Goal: Information Seeking & Learning: Check status

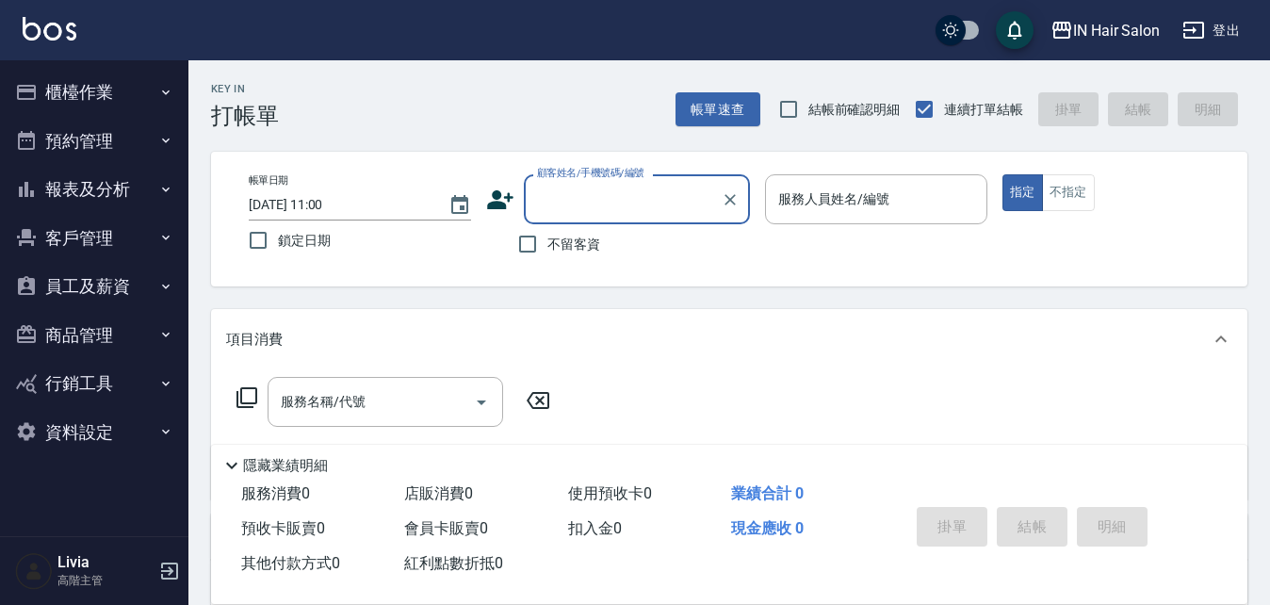
click at [106, 243] on button "客戶管理" at bounding box center [94, 238] width 173 height 49
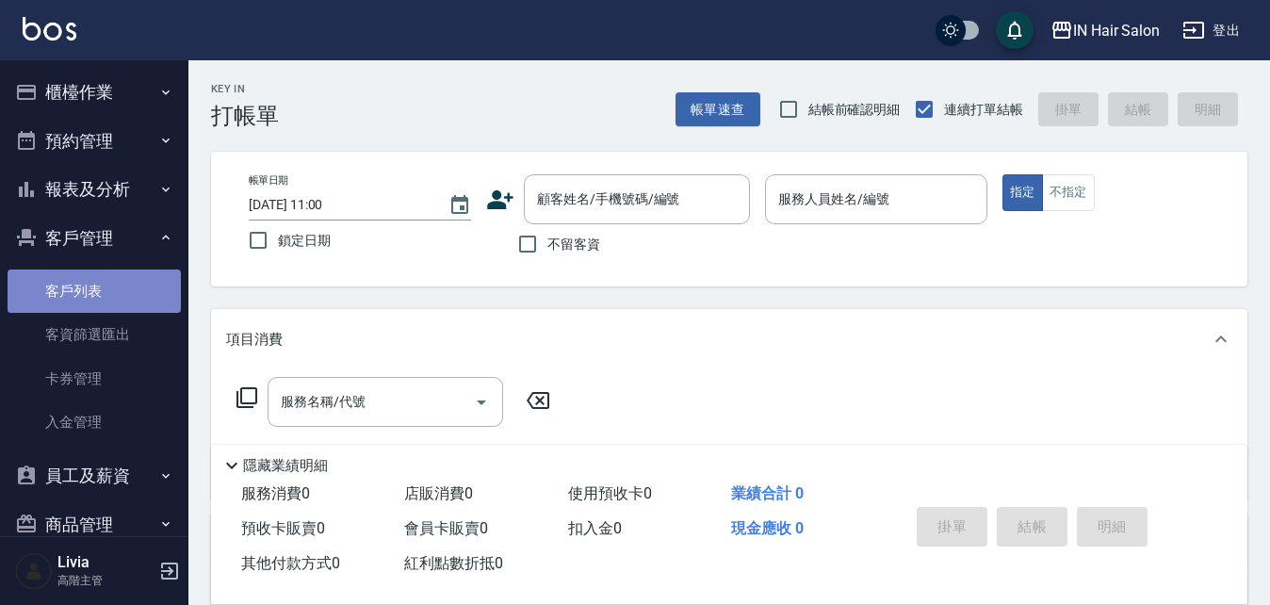
click at [108, 285] on link "客戶列表" at bounding box center [94, 290] width 173 height 43
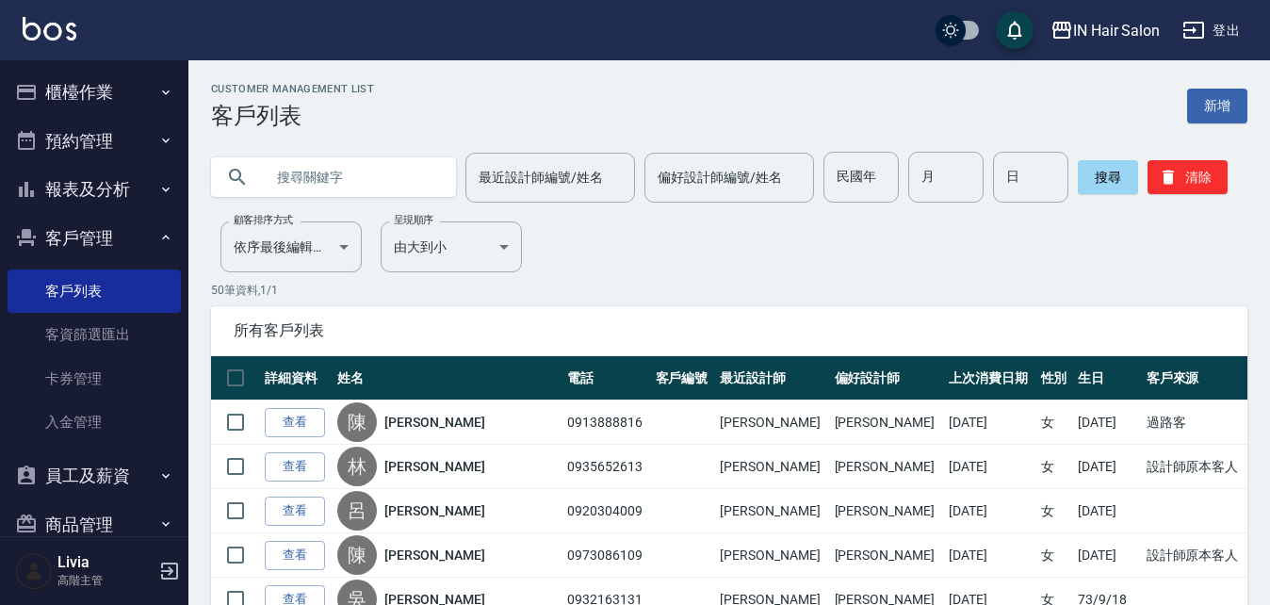
click at [245, 164] on div at bounding box center [333, 177] width 245 height 40
click at [255, 176] on div at bounding box center [333, 177] width 245 height 40
click at [286, 165] on input "text" at bounding box center [352, 177] width 177 height 51
type input "許"
click at [1095, 164] on button "搜尋" at bounding box center [1108, 177] width 60 height 34
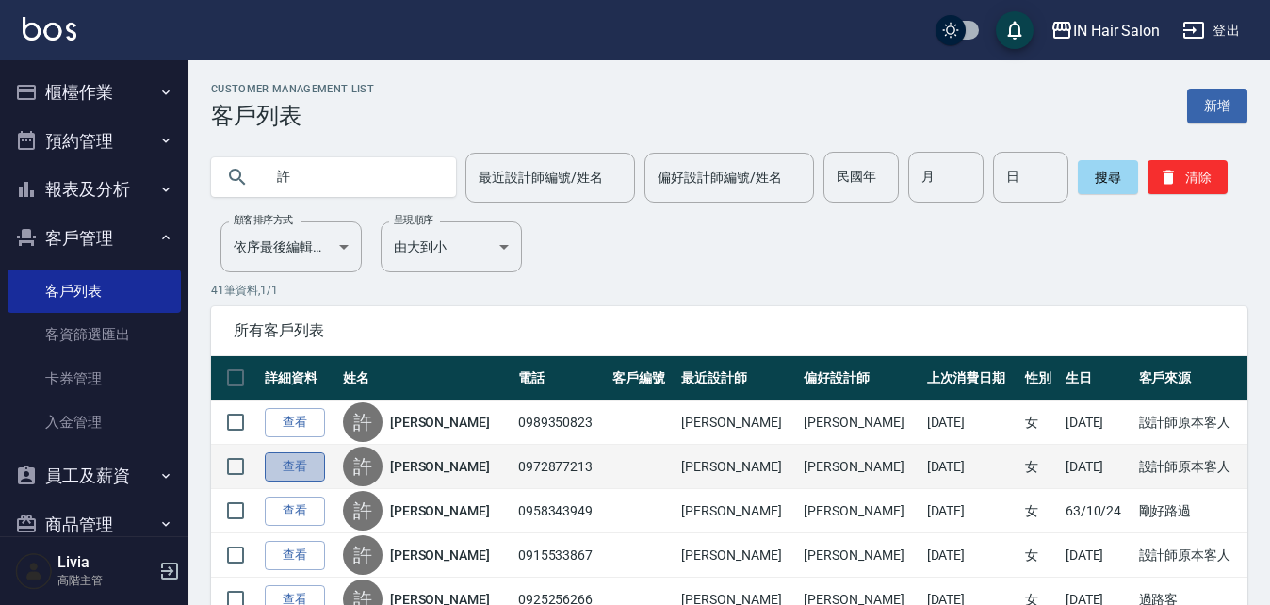
click at [302, 462] on link "查看" at bounding box center [295, 466] width 60 height 29
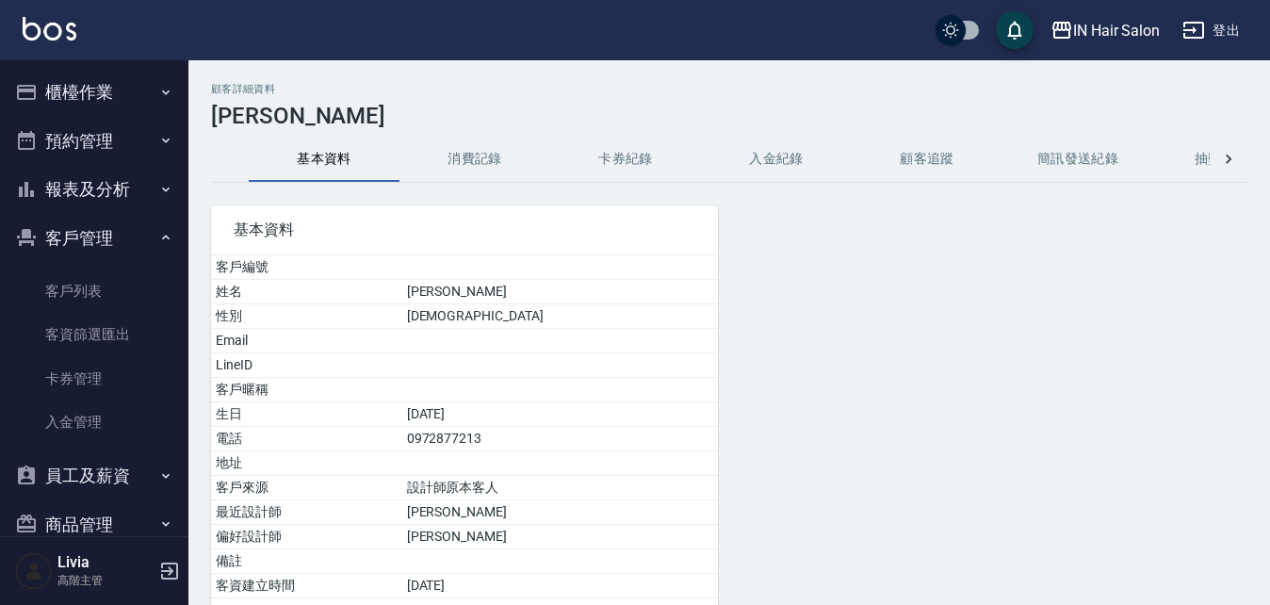
click at [489, 163] on button "消費記錄" at bounding box center [475, 159] width 151 height 45
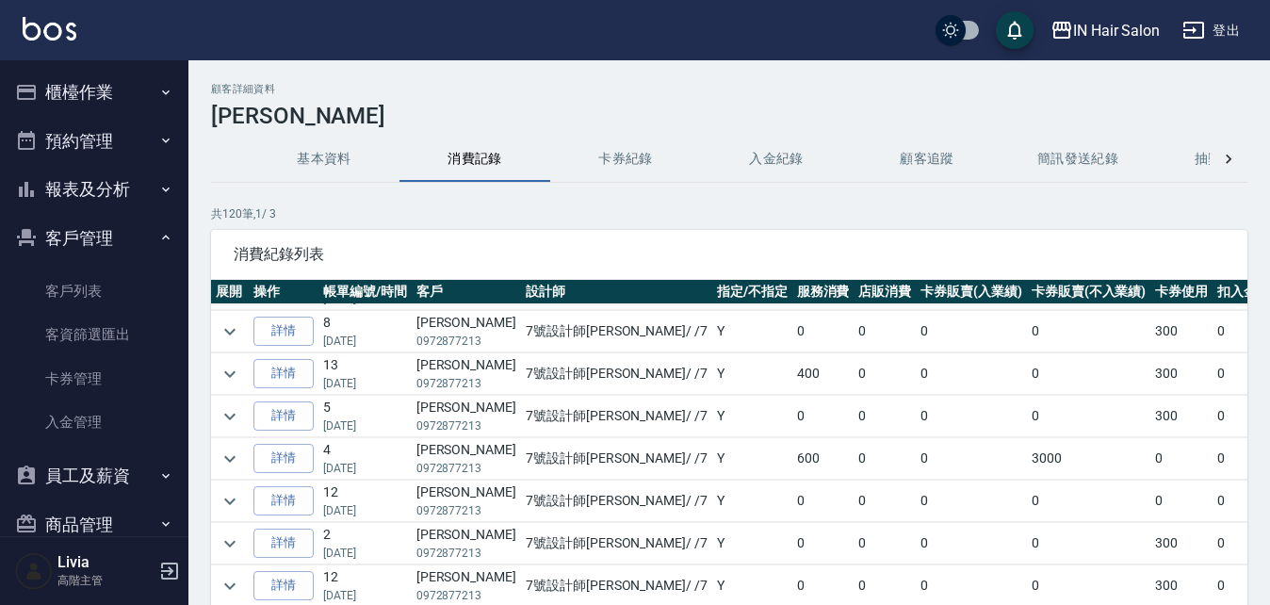
scroll to position [94, 0]
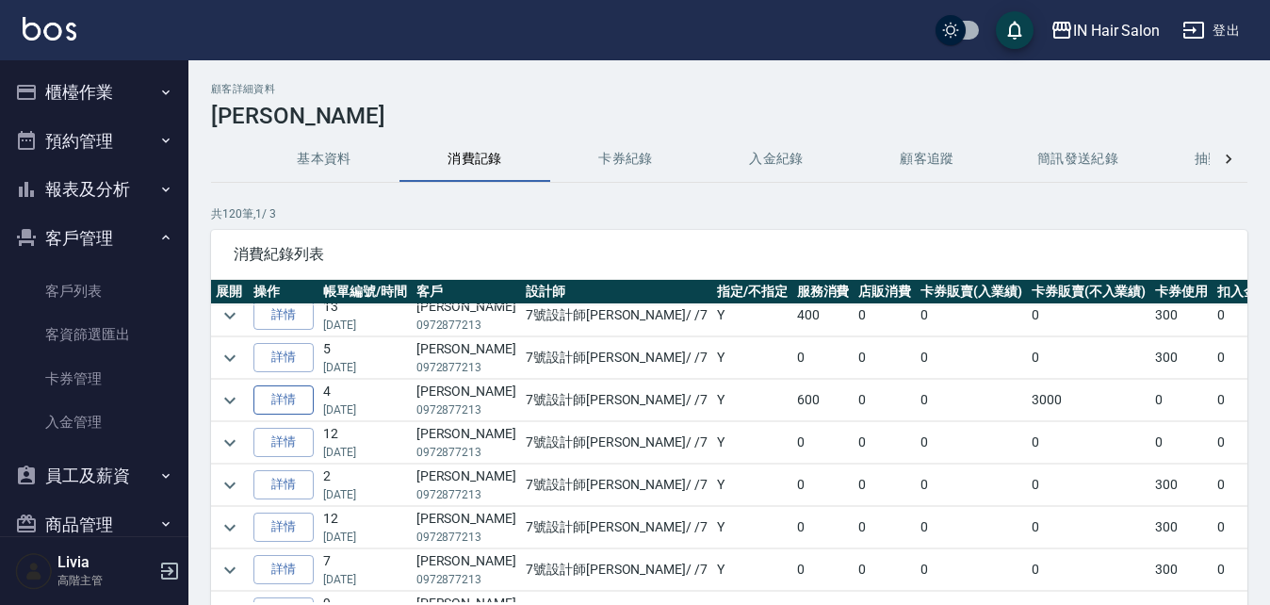
click at [297, 400] on link "詳情" at bounding box center [283, 399] width 60 height 29
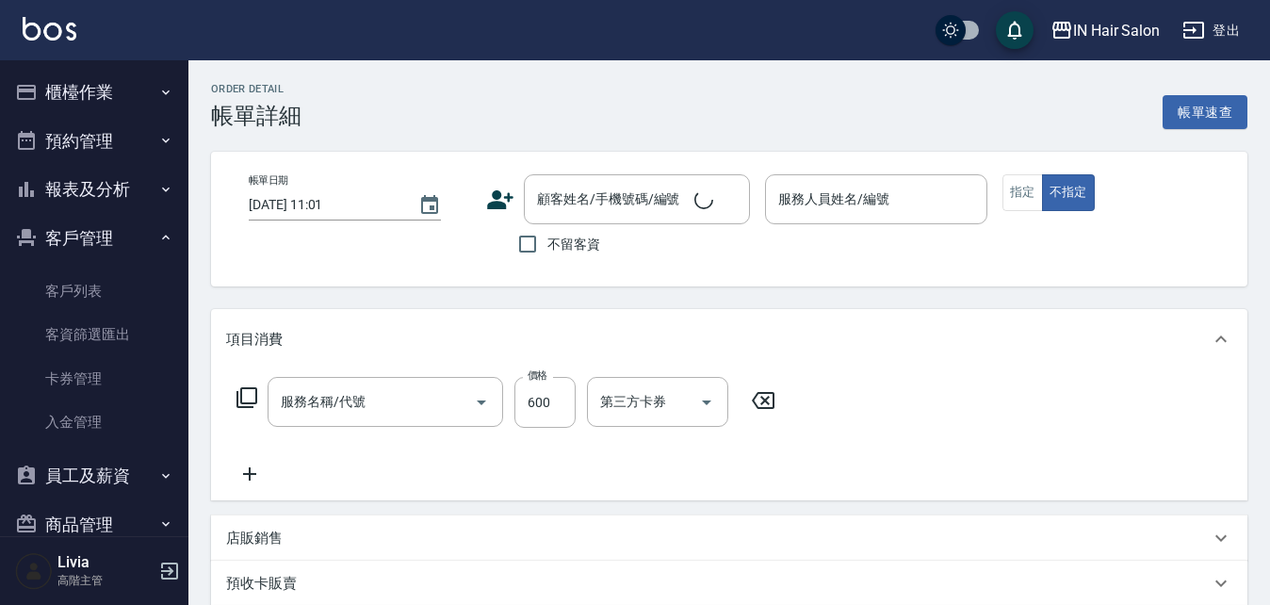
type input "[DATE] 12:03"
type input "7號設計師[PERSON_NAME]-7"
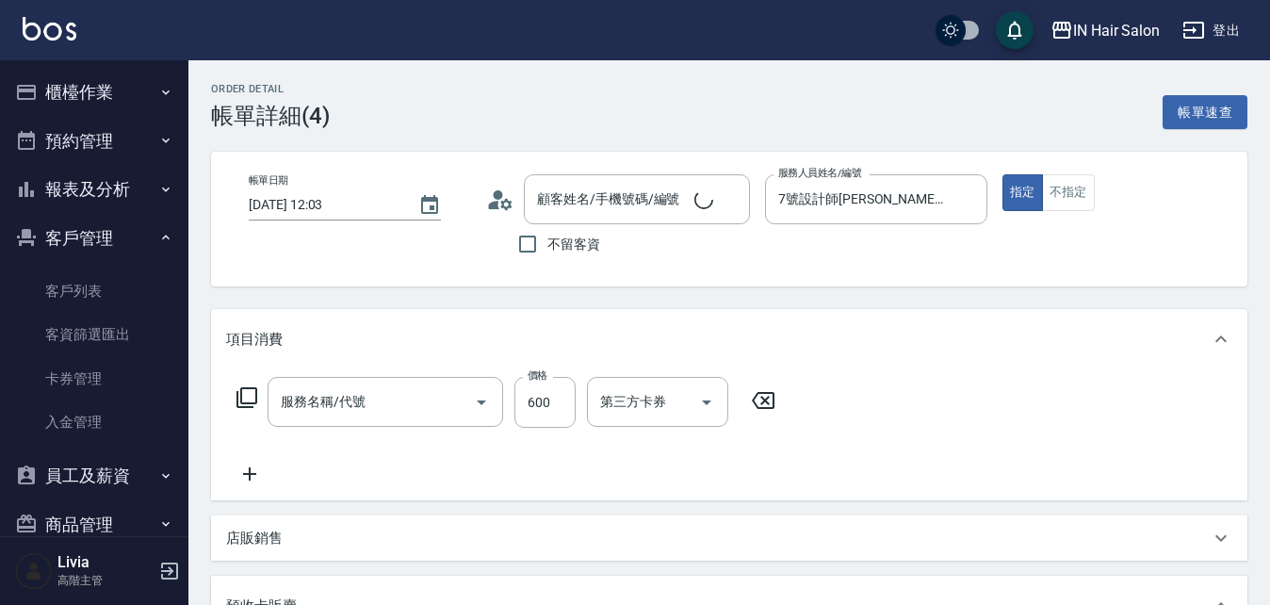
type input "局部染(1000以下)(401)"
type input "許美人/0972877213/"
type input "洗髮券(102)"
click at [88, 143] on button "預約管理" at bounding box center [94, 141] width 173 height 49
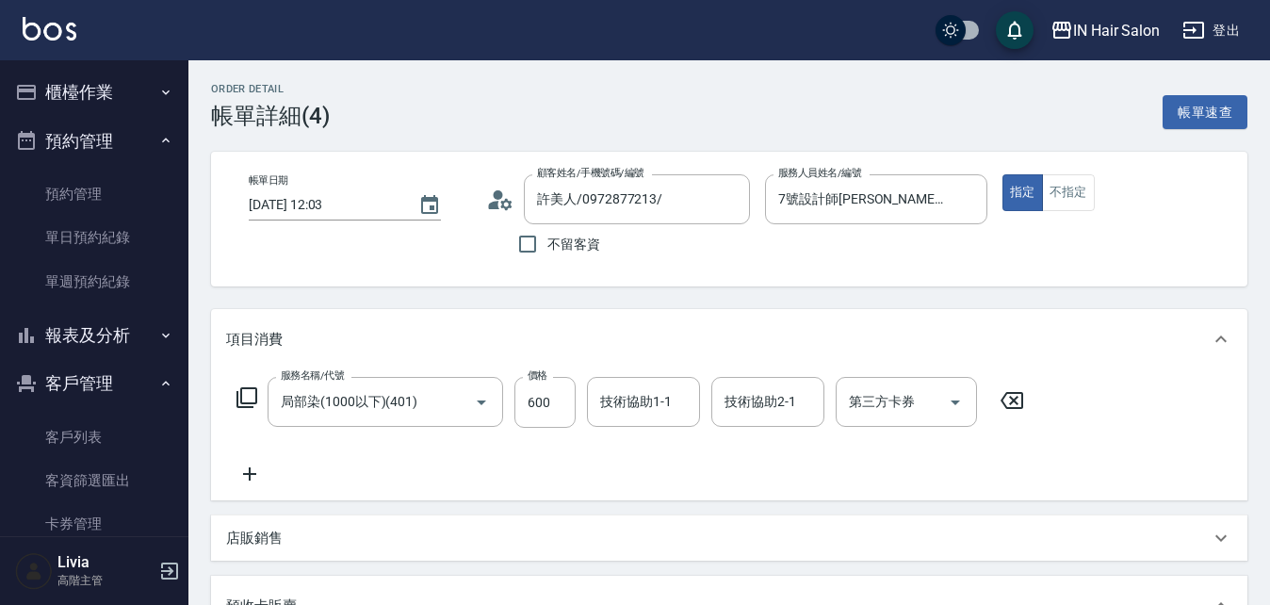
click at [81, 81] on button "櫃檯作業" at bounding box center [94, 92] width 173 height 49
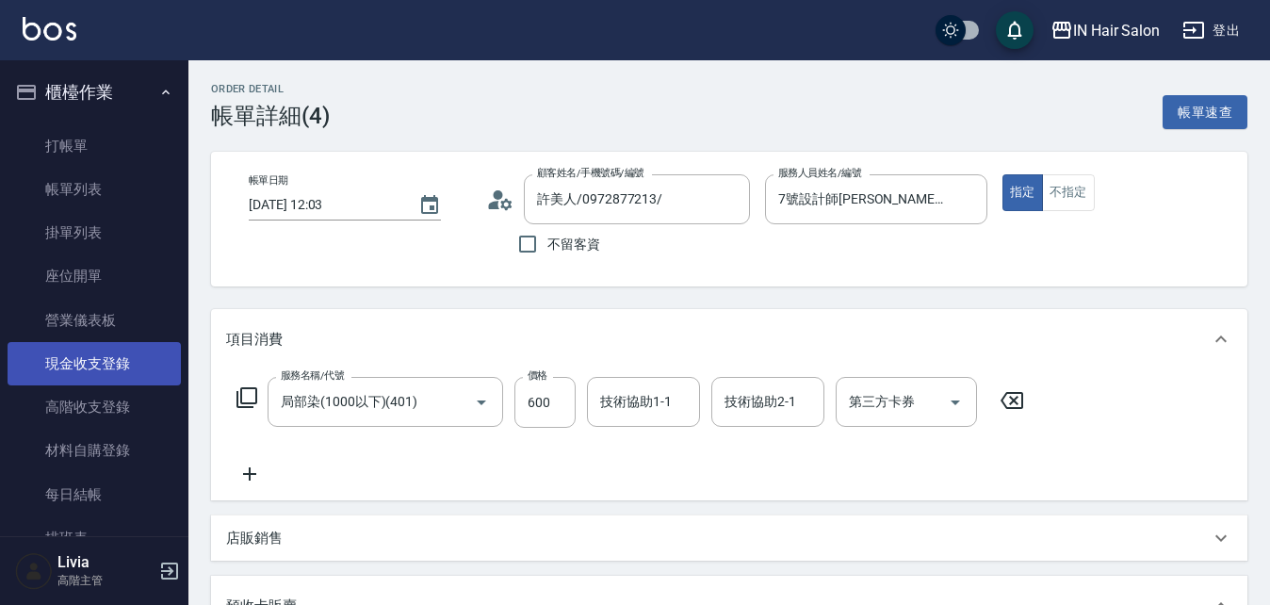
scroll to position [94, 0]
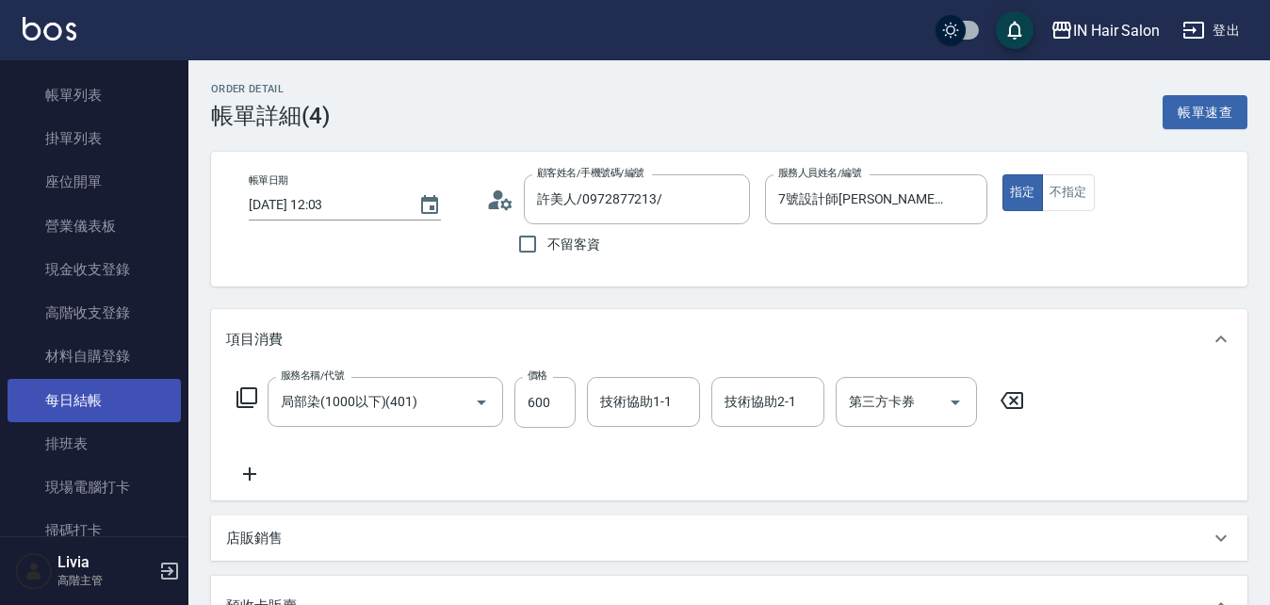
click at [96, 395] on link "每日結帳" at bounding box center [94, 400] width 173 height 43
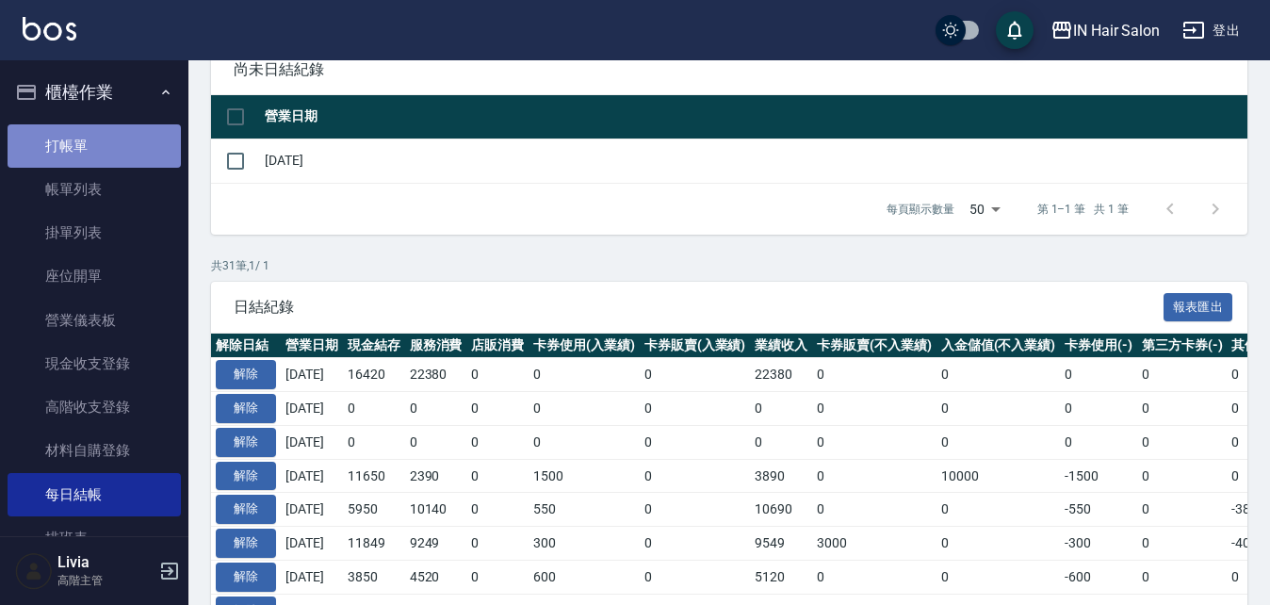
click at [94, 145] on link "打帳單" at bounding box center [94, 145] width 173 height 43
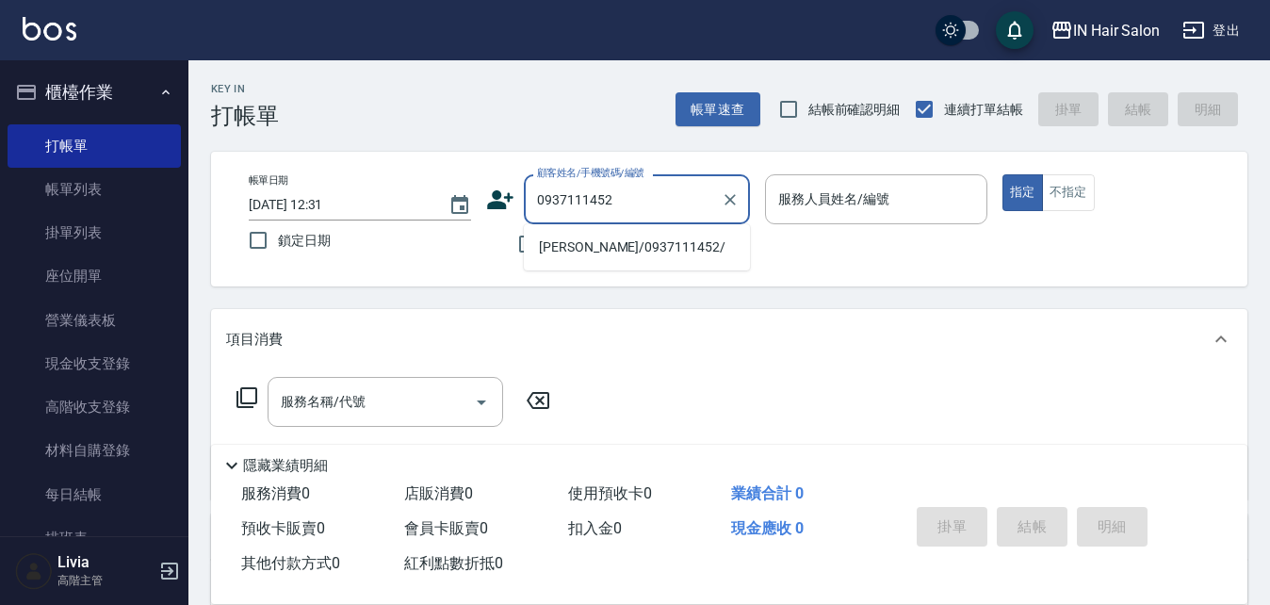
click at [587, 239] on li "[PERSON_NAME]/0937111452/" at bounding box center [637, 247] width 226 height 31
type input "[PERSON_NAME]/0937111452/"
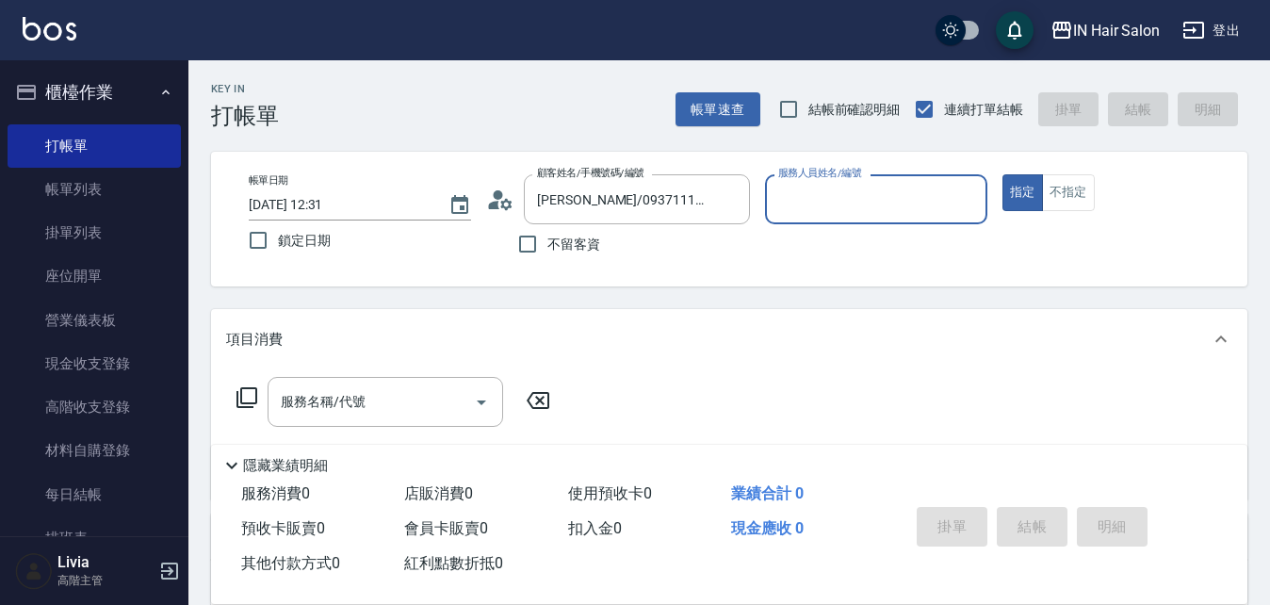
type input "7號設計師[PERSON_NAME]-7"
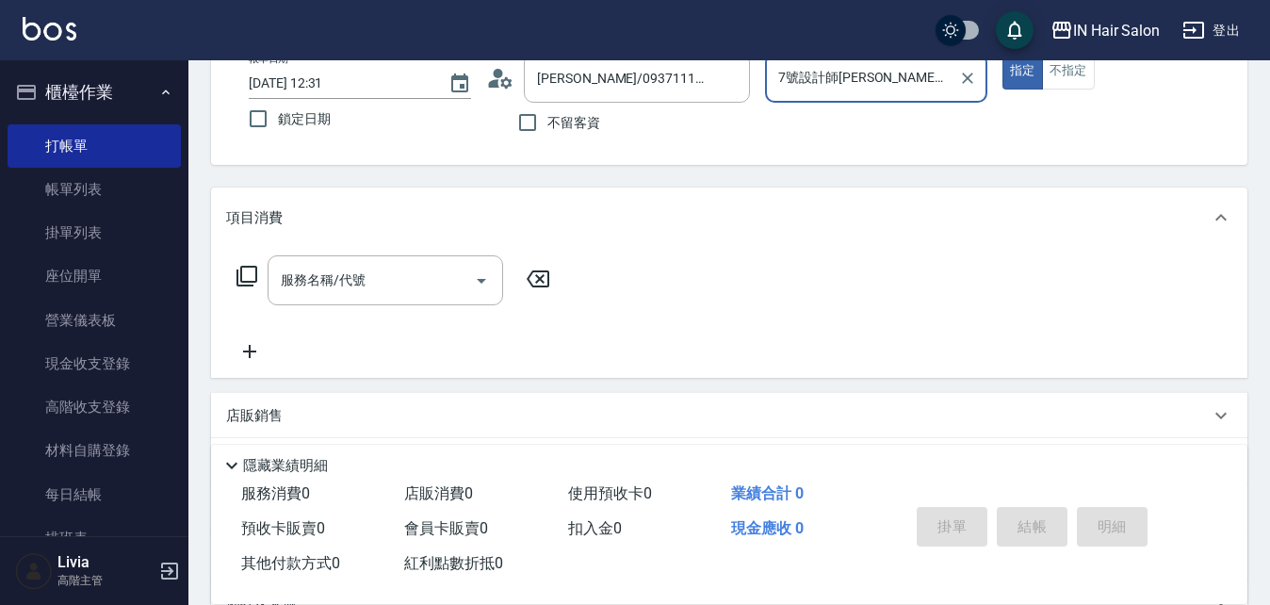
scroll to position [283, 0]
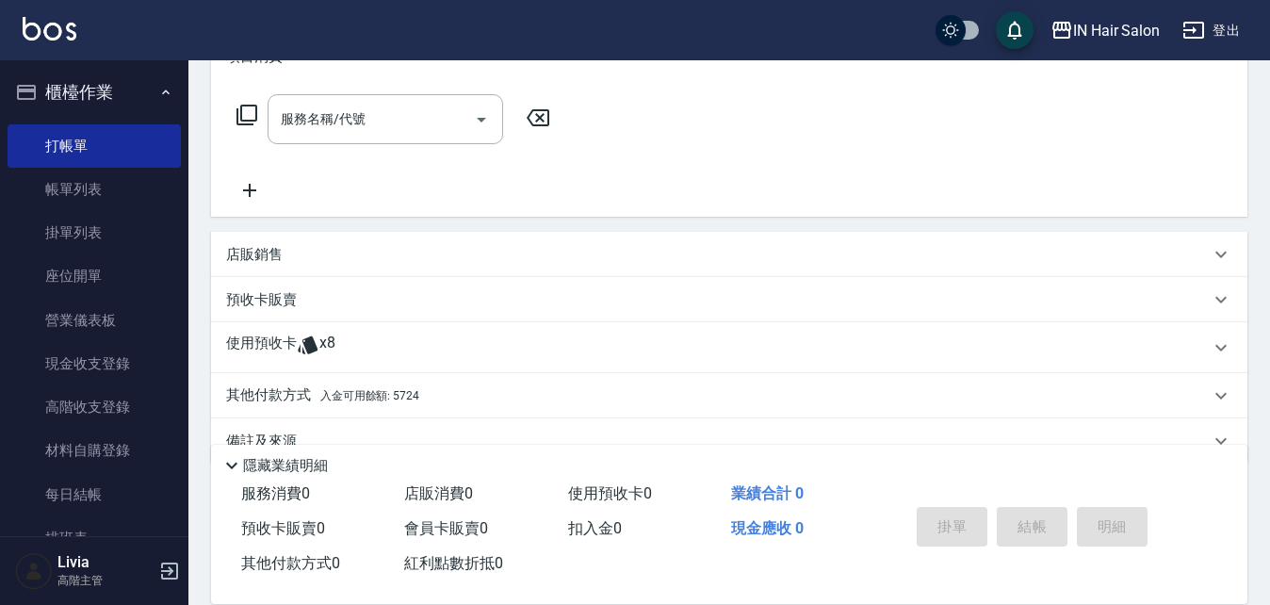
click at [286, 340] on p "使用預收卡" at bounding box center [261, 348] width 71 height 28
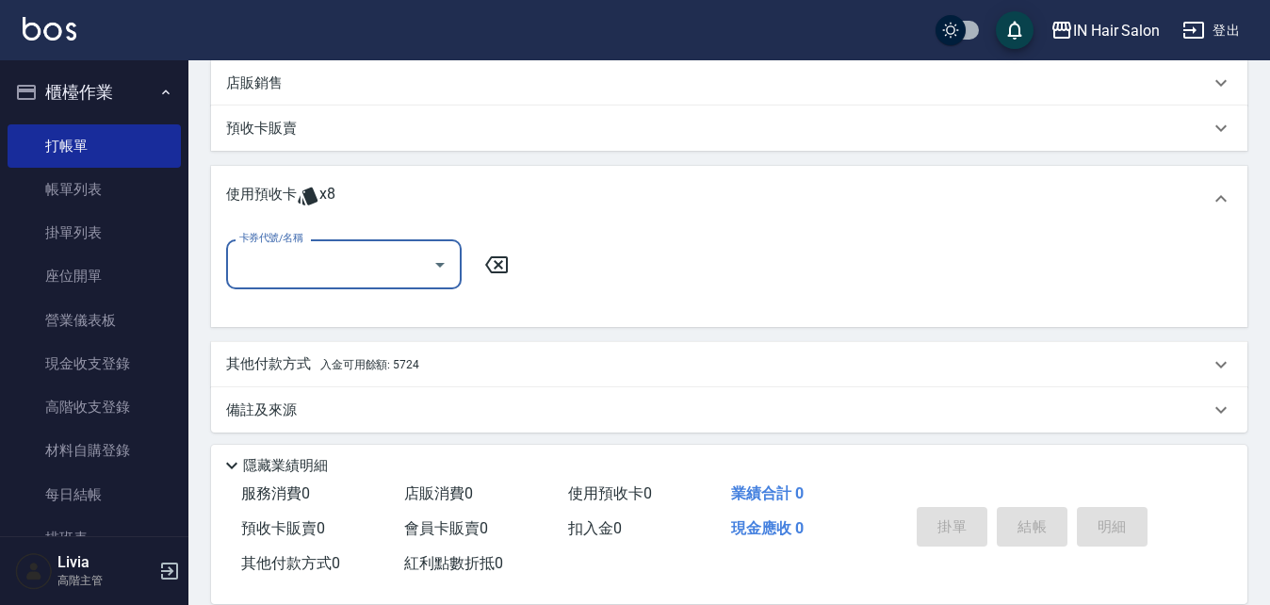
scroll to position [463, 0]
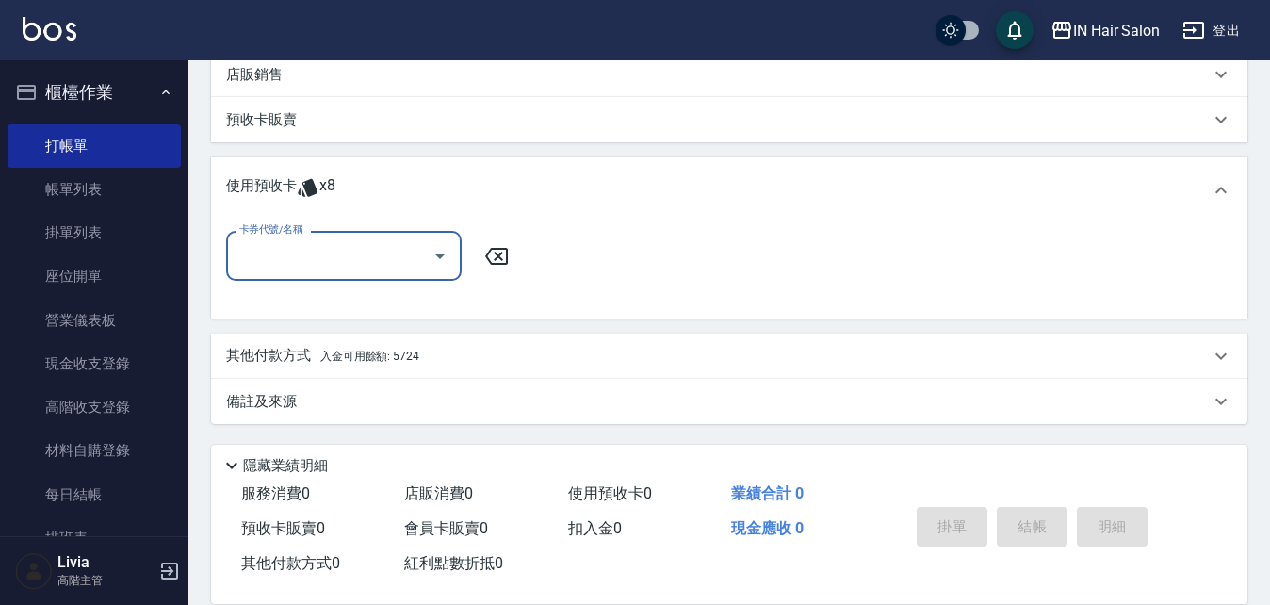
click at [361, 254] on input "卡券代號/名稱" at bounding box center [330, 255] width 190 height 33
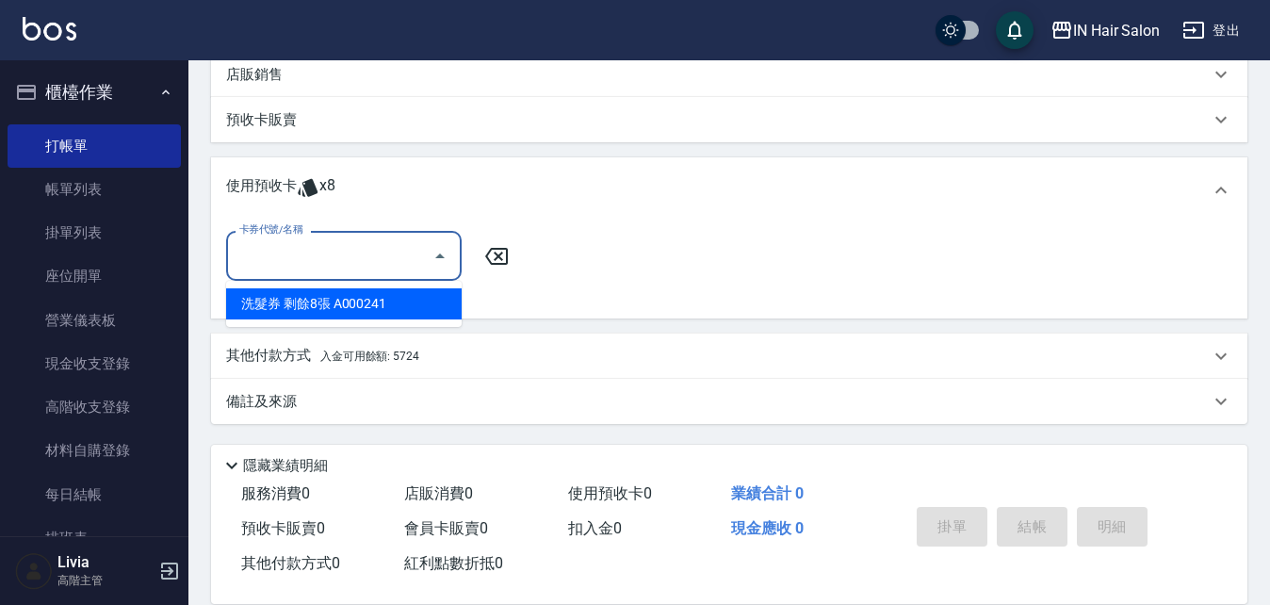
click at [321, 301] on div "洗髮券 剩餘8張 A000241" at bounding box center [344, 303] width 236 height 31
type input "洗髮券 A000241"
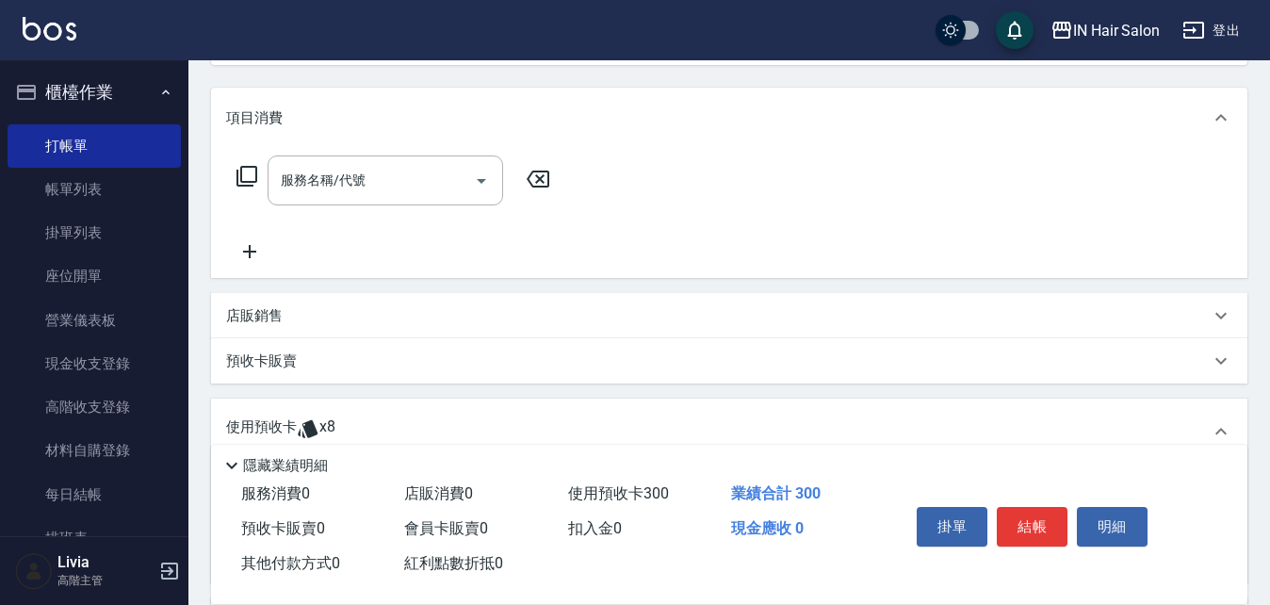
scroll to position [204, 0]
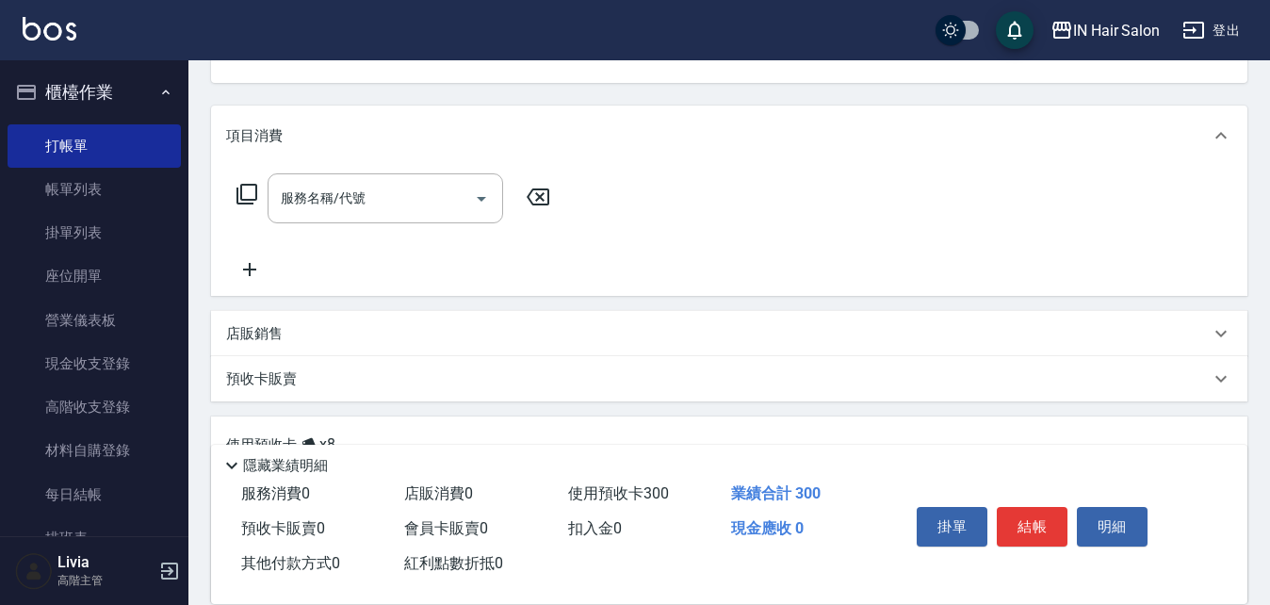
click at [260, 333] on p "店販銷售" at bounding box center [254, 334] width 57 height 20
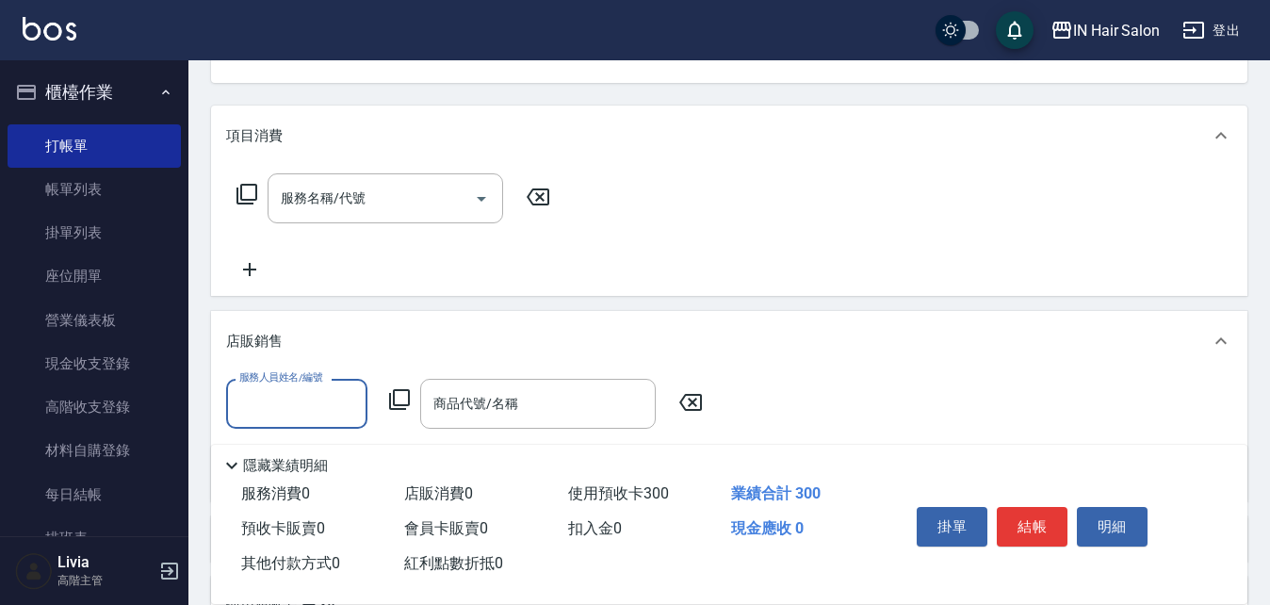
click at [302, 396] on input "服務人員姓名/編號" at bounding box center [297, 403] width 124 height 33
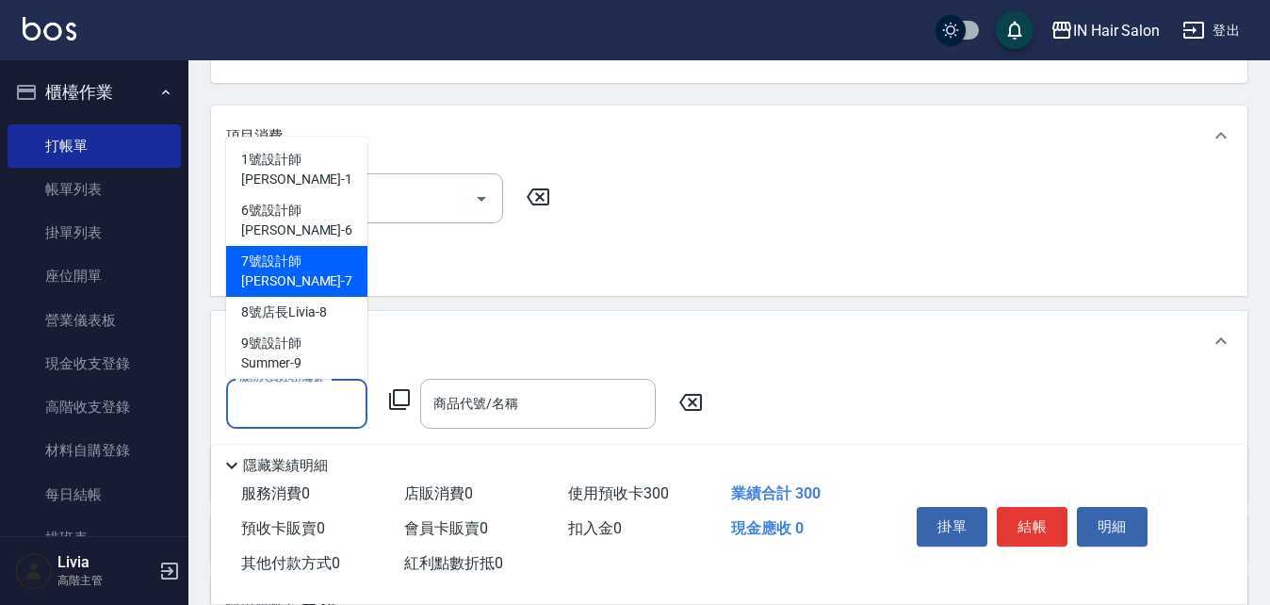
click at [320, 252] on span "7號設計師[PERSON_NAME] -7" at bounding box center [296, 272] width 111 height 40
type input "7號設計師[PERSON_NAME]-7"
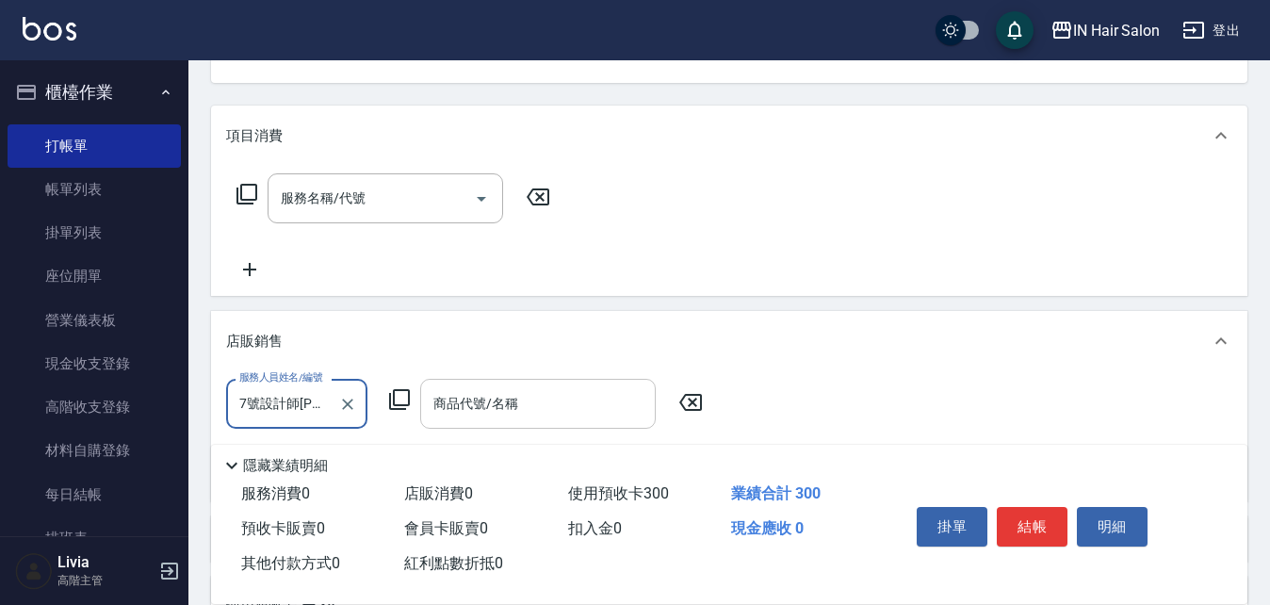
click at [491, 404] on input "商品代號/名稱" at bounding box center [538, 403] width 219 height 33
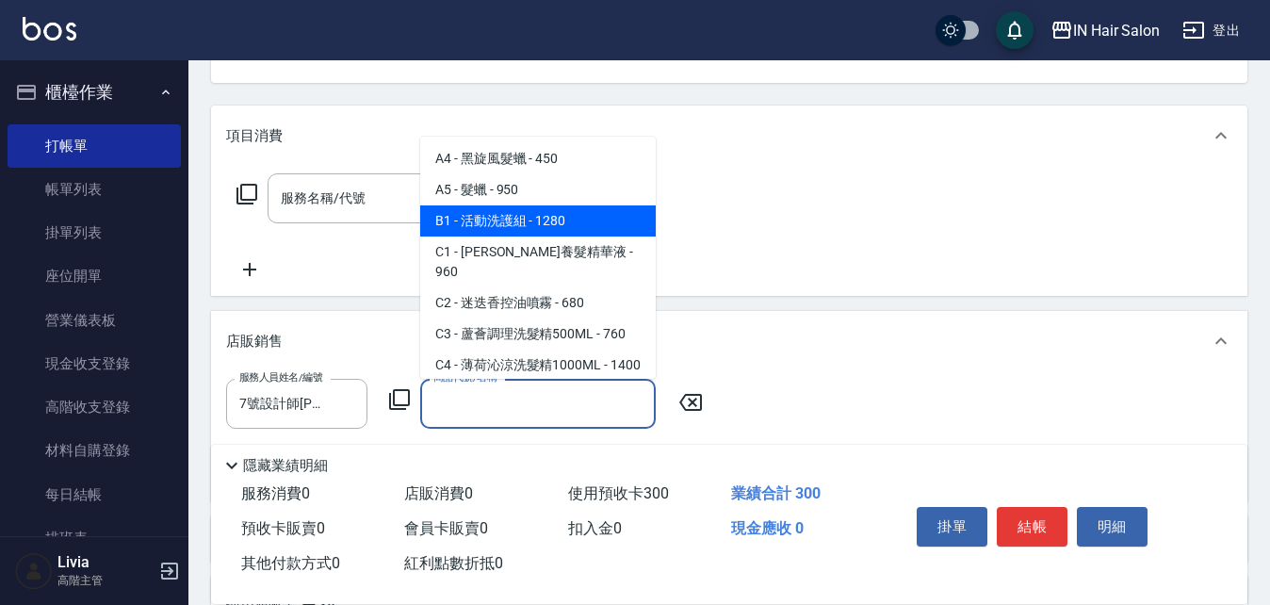
scroll to position [188, 0]
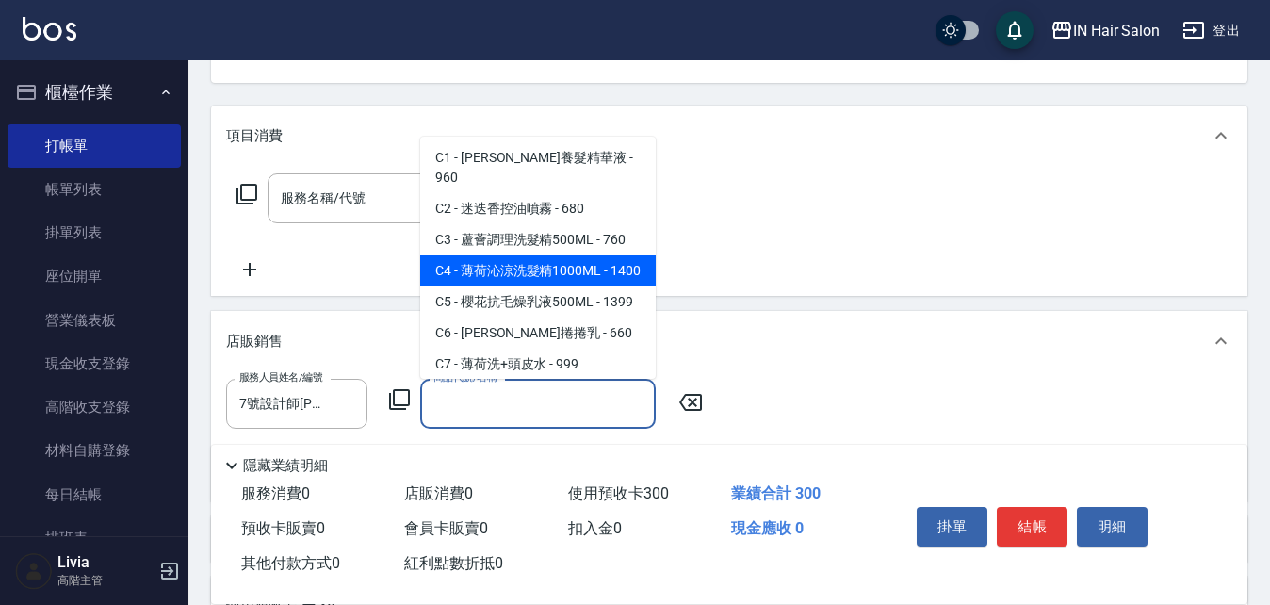
click at [507, 255] on span "C4 - 薄荷沁涼洗髮精1000ML - 1400" at bounding box center [538, 270] width 236 height 31
type input "薄荷沁涼洗髮精1000ML"
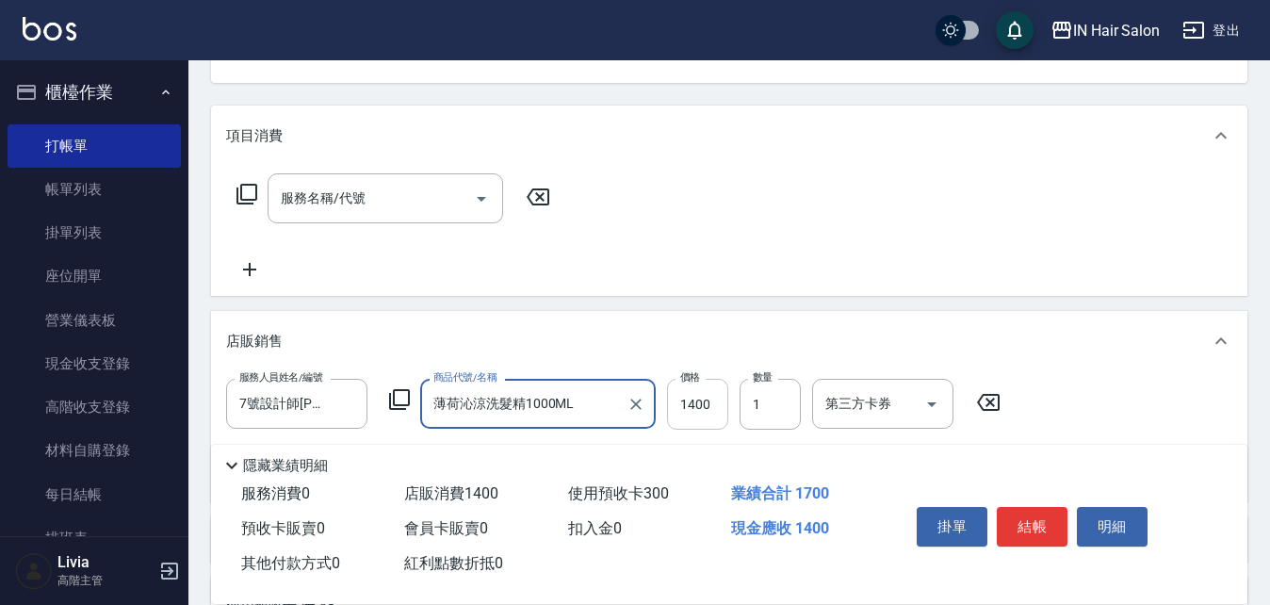
click at [720, 403] on input "1400" at bounding box center [697, 404] width 61 height 51
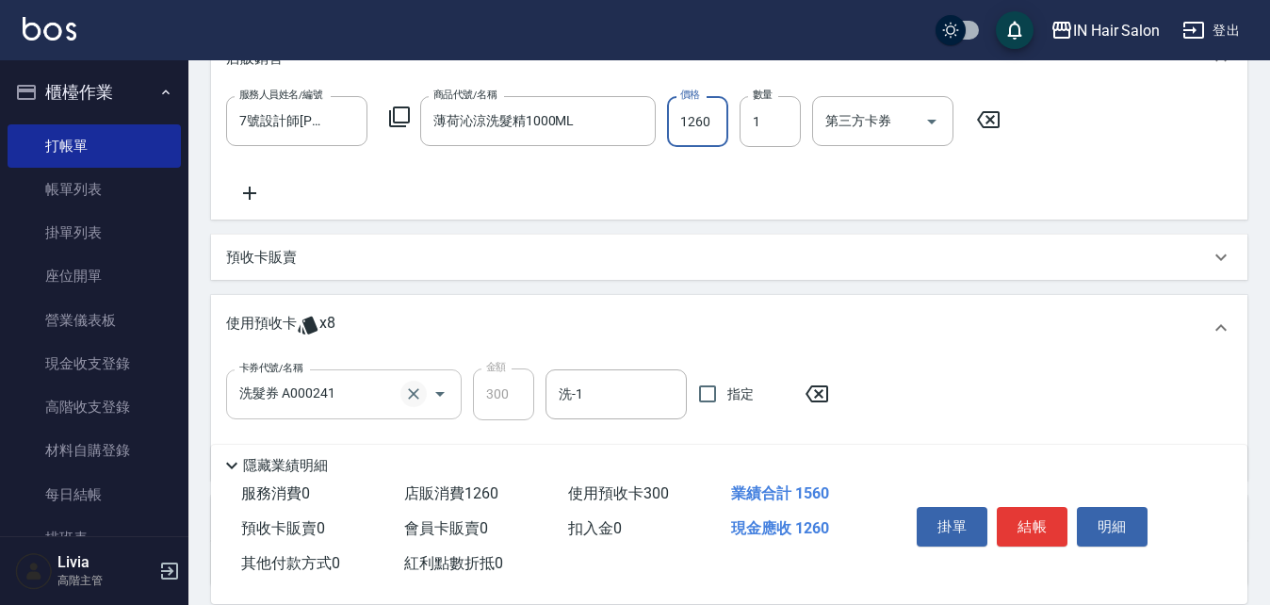
scroll to position [648, 0]
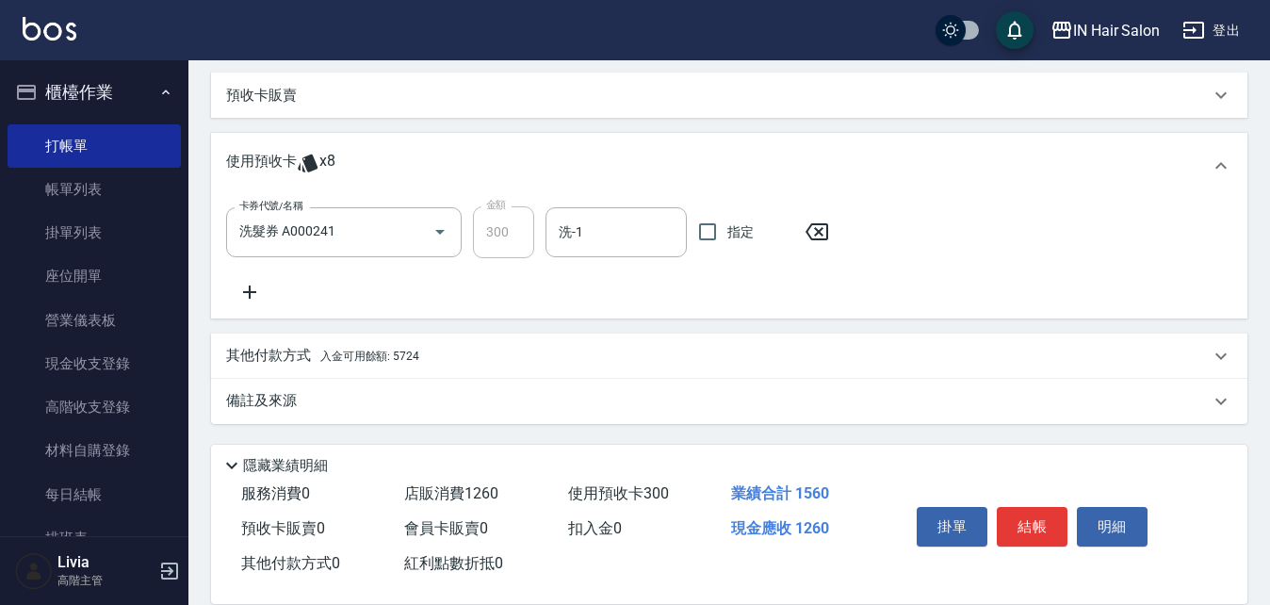
type input "1260"
click at [271, 356] on p "其他付款方式 入金可用餘額: 5724" at bounding box center [322, 356] width 193 height 21
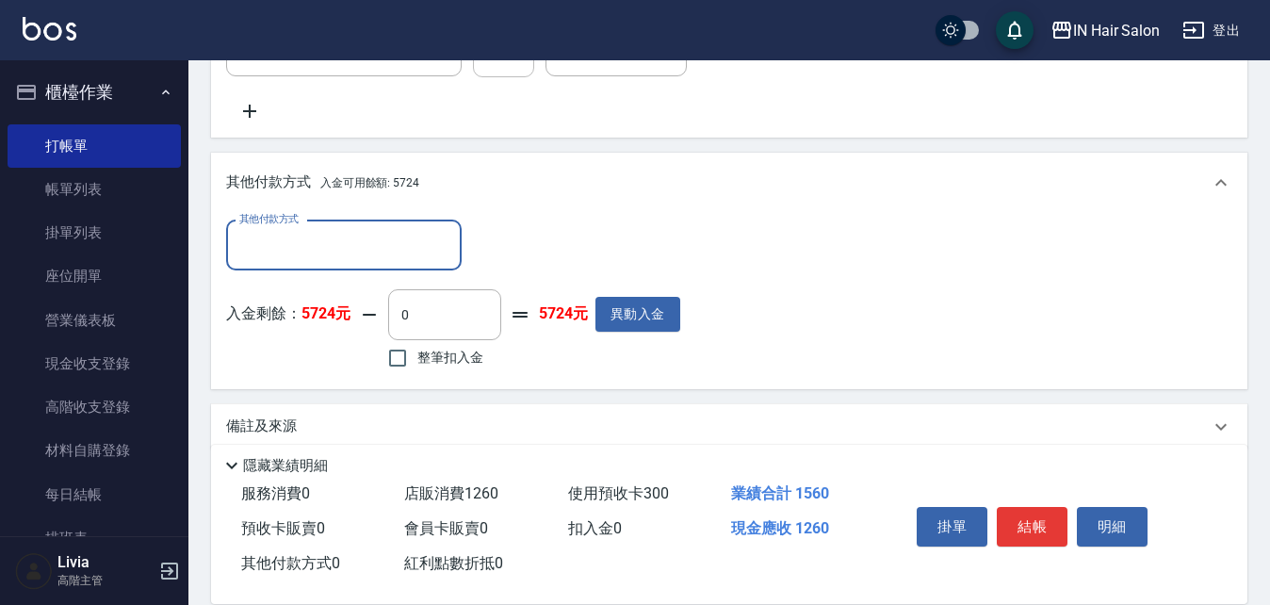
scroll to position [837, 0]
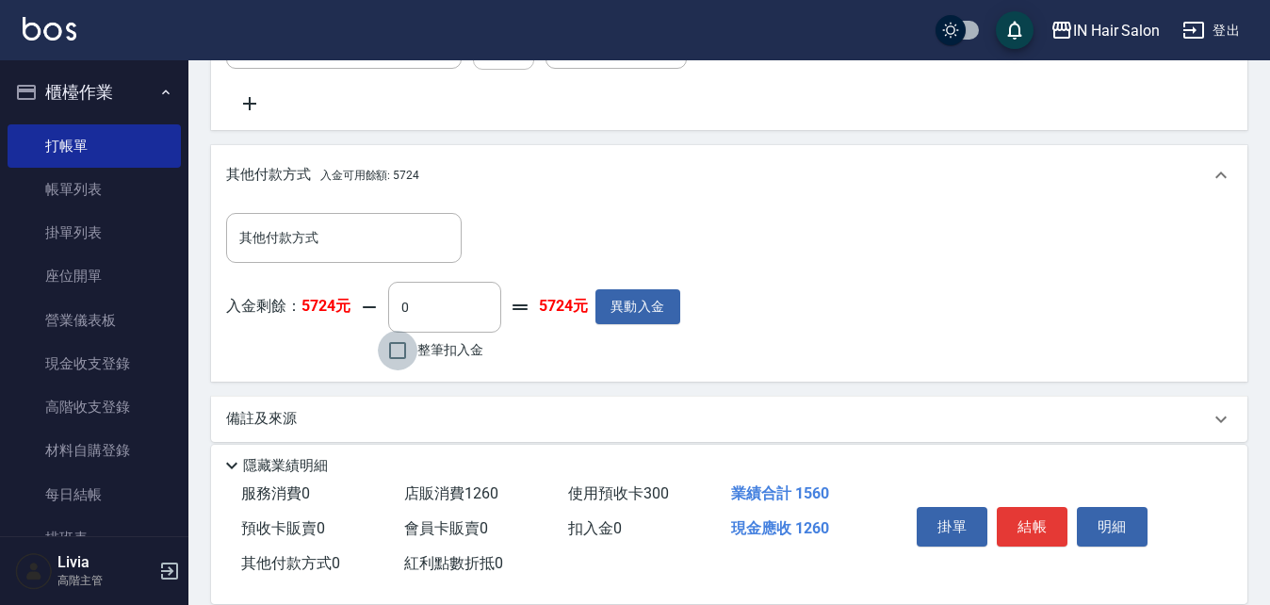
click at [389, 346] on input "整筆扣入金" at bounding box center [398, 351] width 40 height 40
checkbox input "true"
type input "1260"
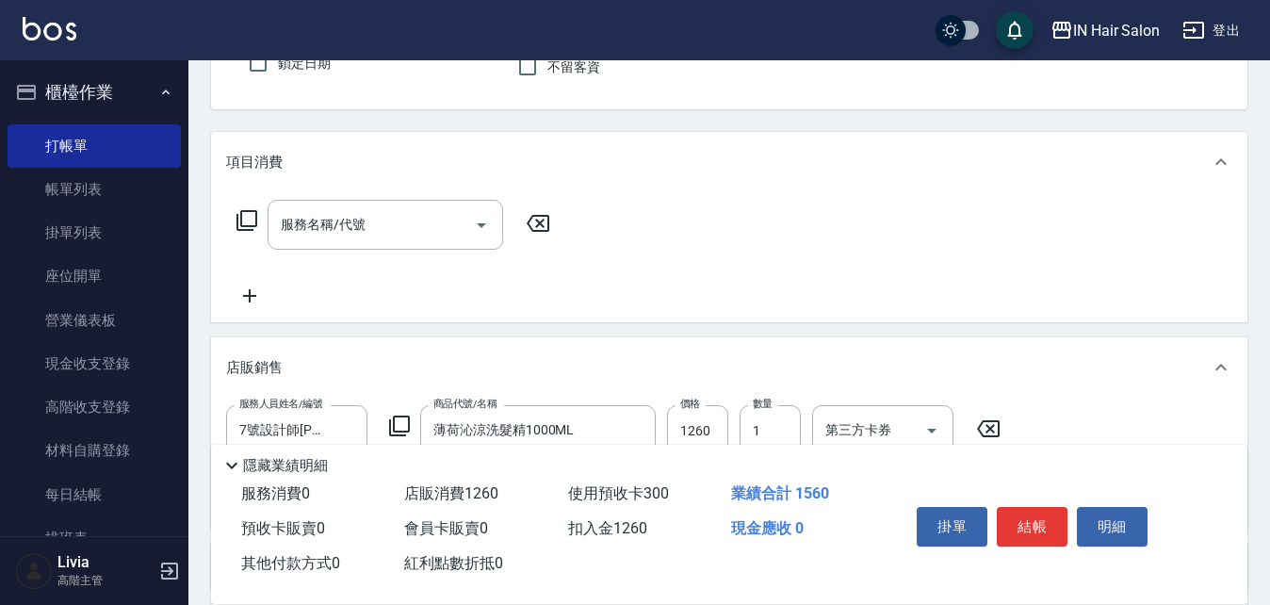
scroll to position [0, 0]
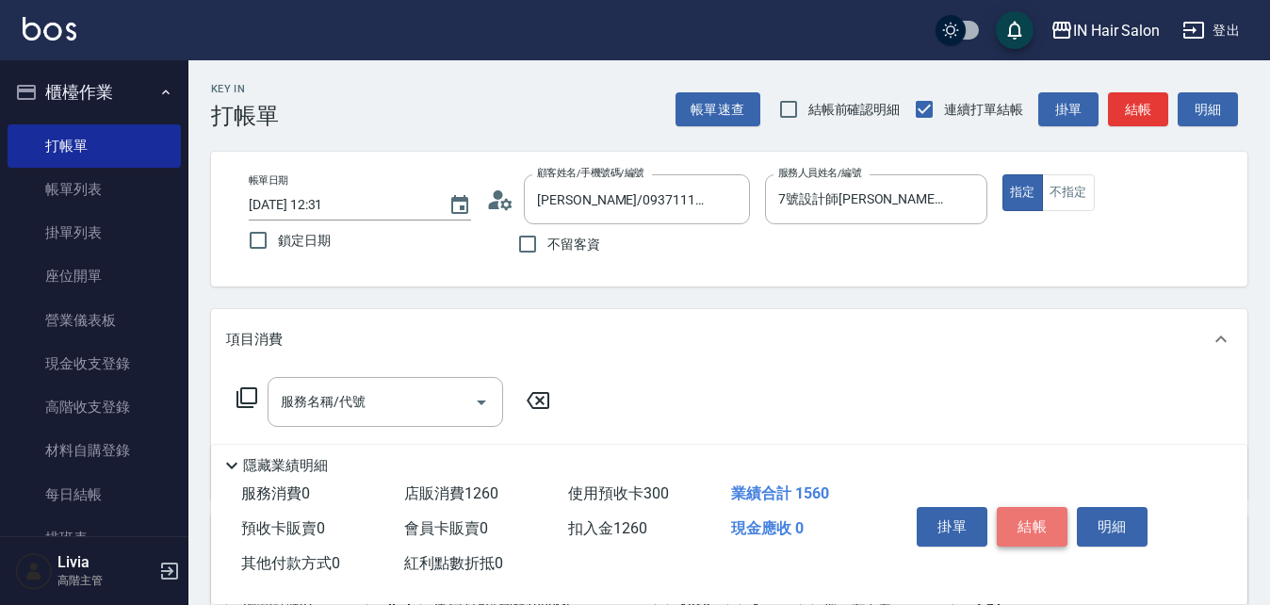
click at [1028, 509] on button "結帳" at bounding box center [1032, 527] width 71 height 40
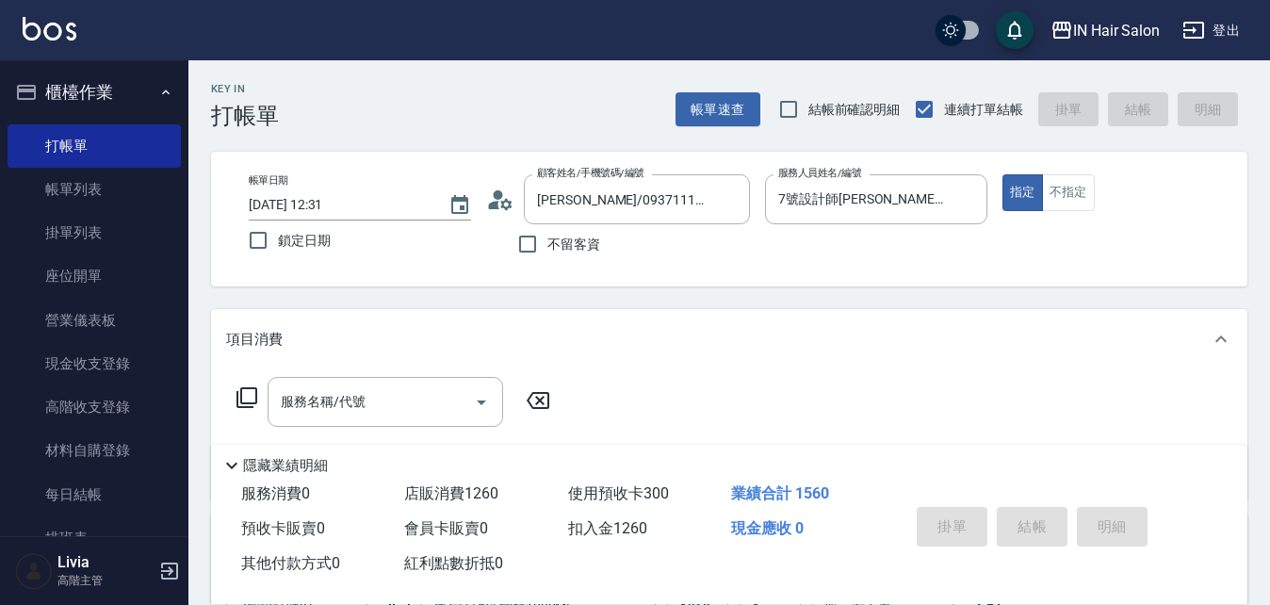
type input "[DATE] 12:32"
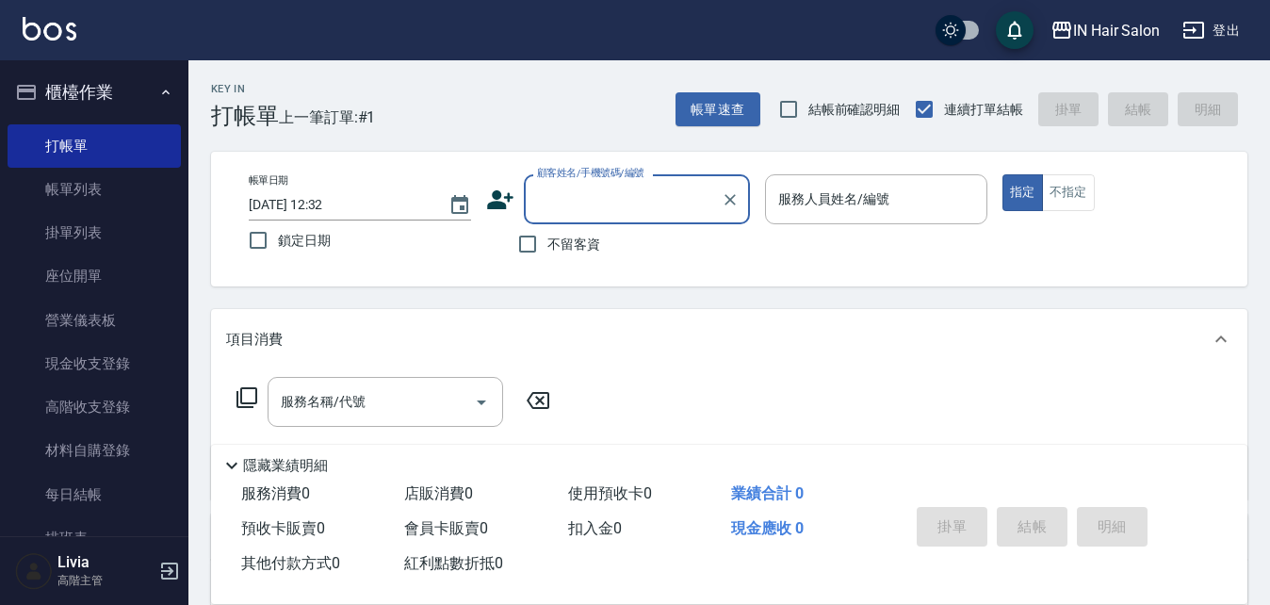
click at [158, 91] on icon "button" at bounding box center [165, 92] width 15 height 15
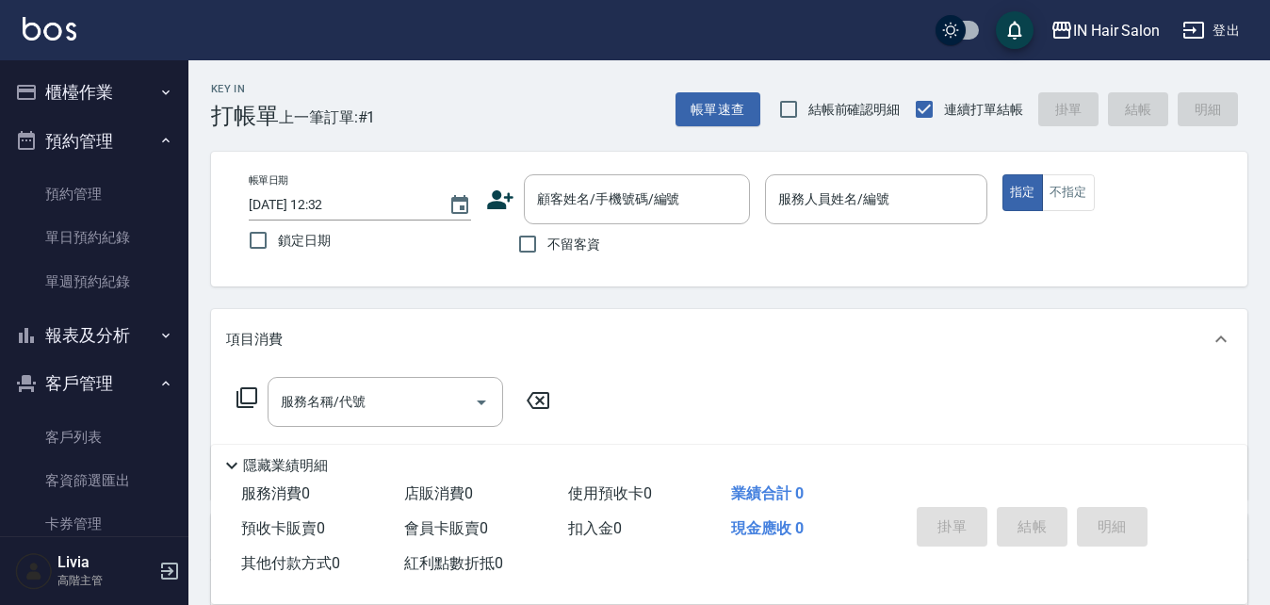
click at [119, 371] on button "客戶管理" at bounding box center [94, 383] width 173 height 49
click at [326, 191] on input "[DATE] 12:32" at bounding box center [339, 204] width 181 height 31
click at [83, 374] on button "客戶管理" at bounding box center [94, 383] width 173 height 49
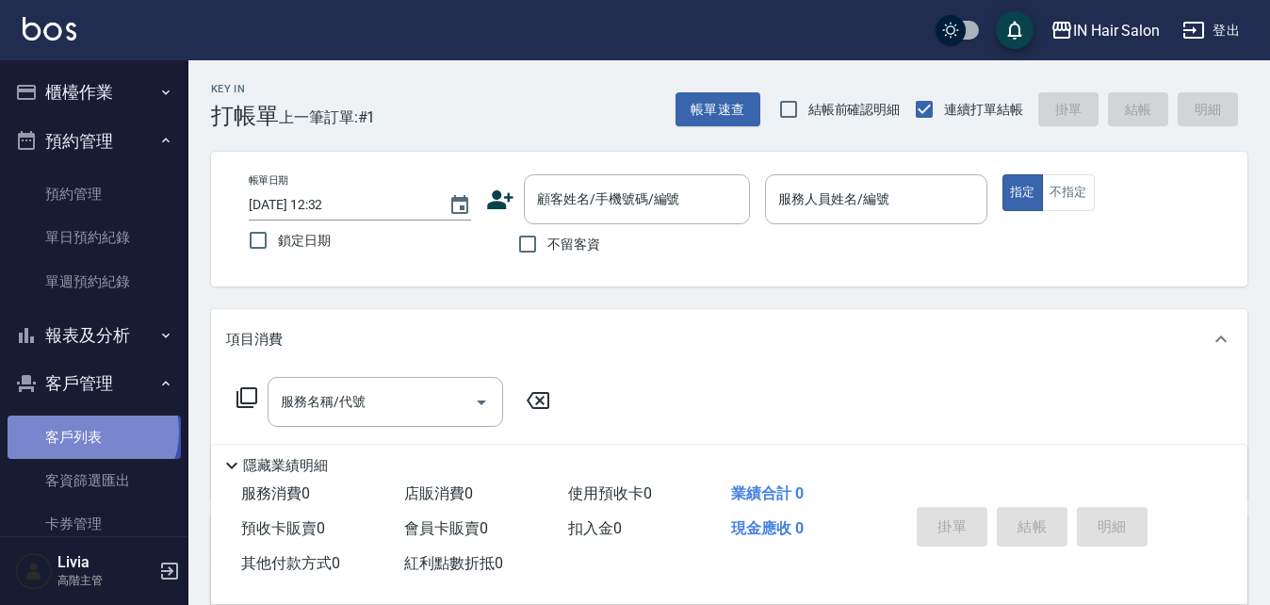
click at [90, 432] on link "客戶列表" at bounding box center [94, 437] width 173 height 43
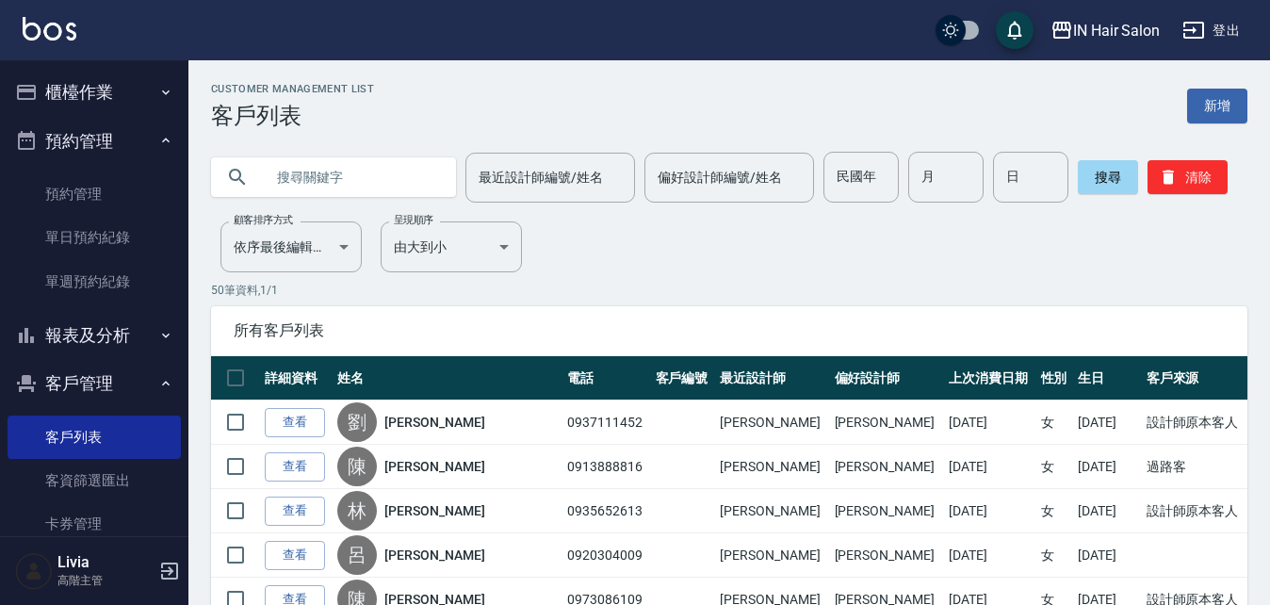
click at [300, 182] on input "text" at bounding box center [352, 177] width 177 height 51
type input "w"
type input "莛"
click at [1088, 173] on button "搜尋" at bounding box center [1108, 177] width 60 height 34
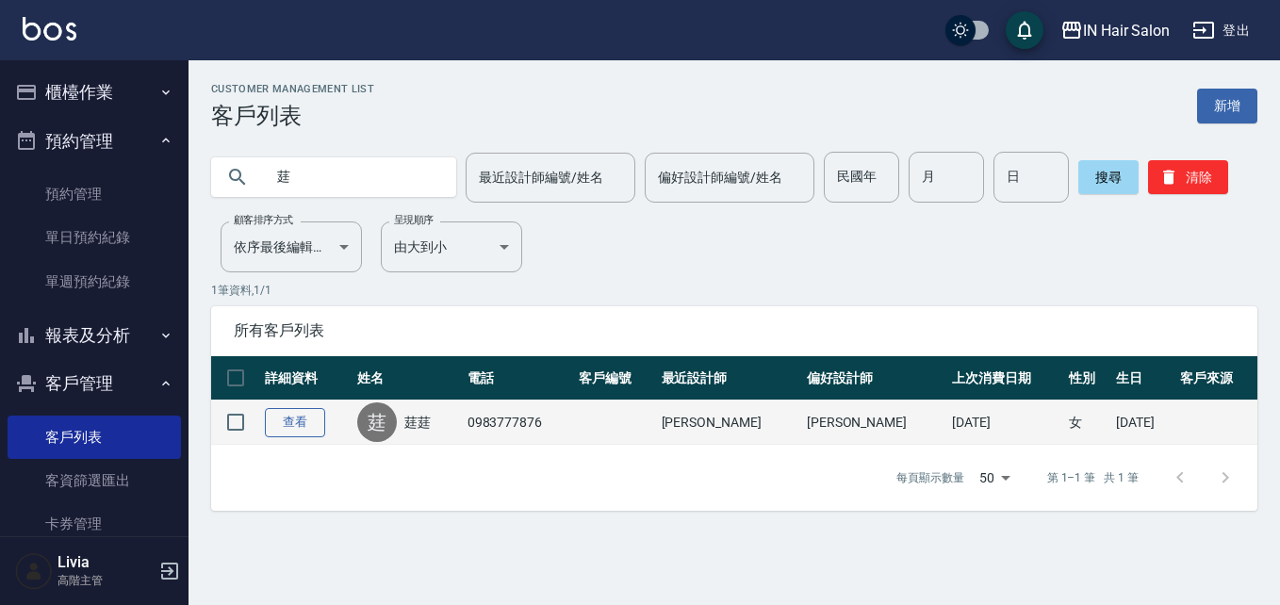
click at [290, 424] on link "查看" at bounding box center [295, 422] width 60 height 29
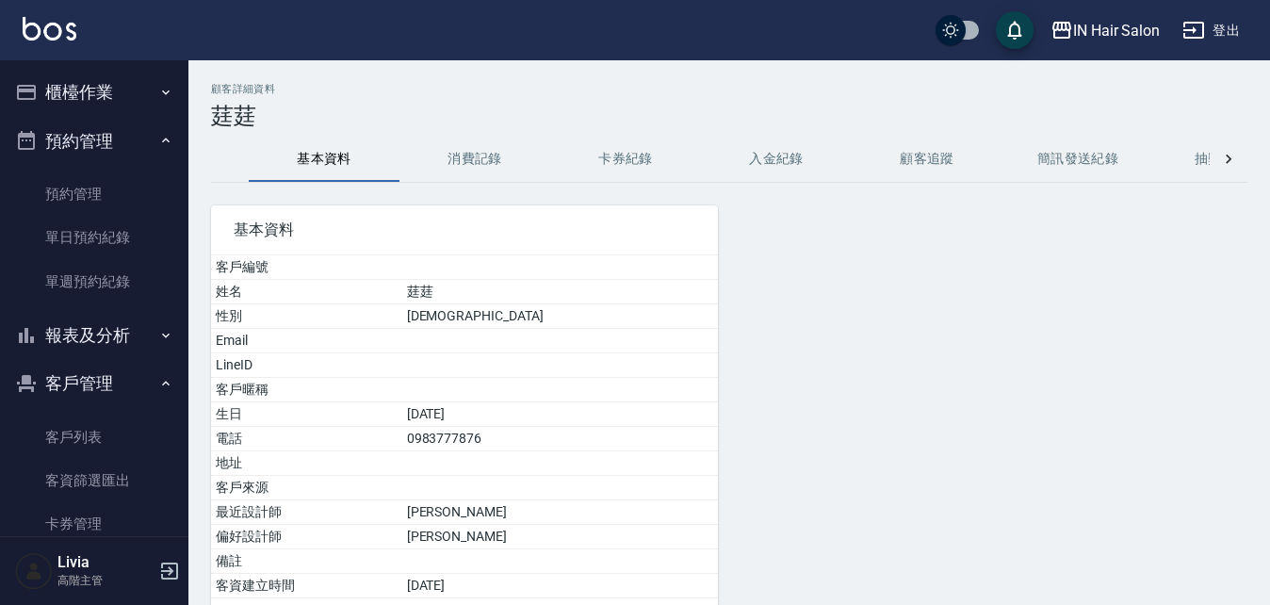
click at [757, 151] on button "入金紀錄" at bounding box center [776, 159] width 151 height 45
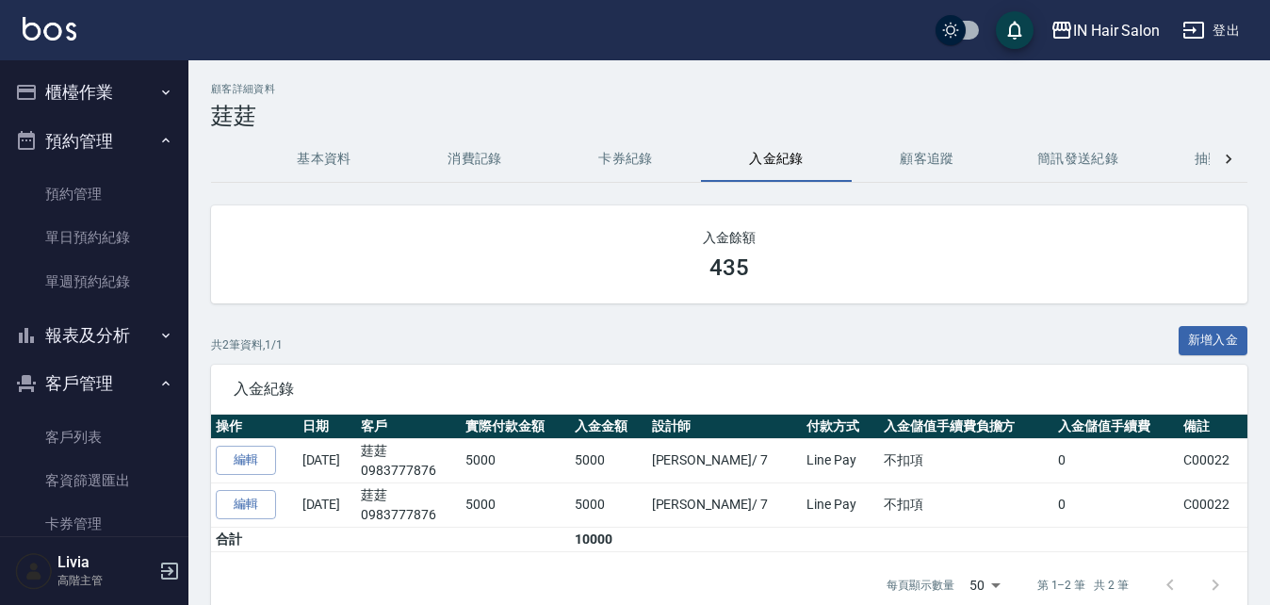
click at [469, 149] on button "消費記錄" at bounding box center [475, 159] width 151 height 45
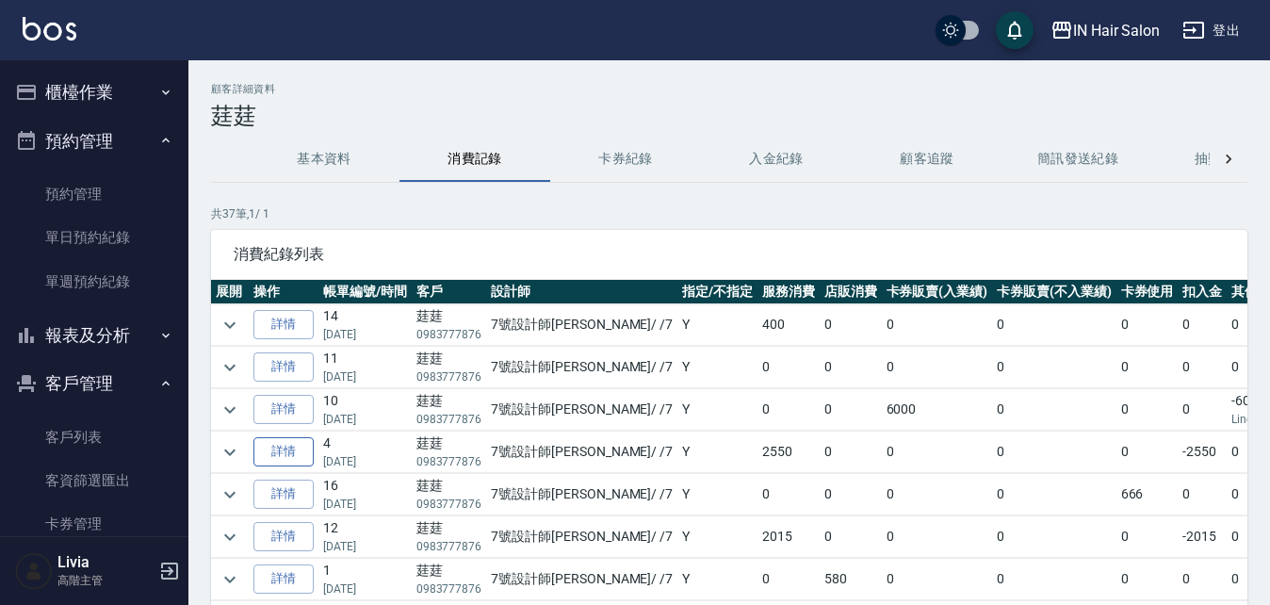
click at [294, 446] on link "詳情" at bounding box center [283, 451] width 60 height 29
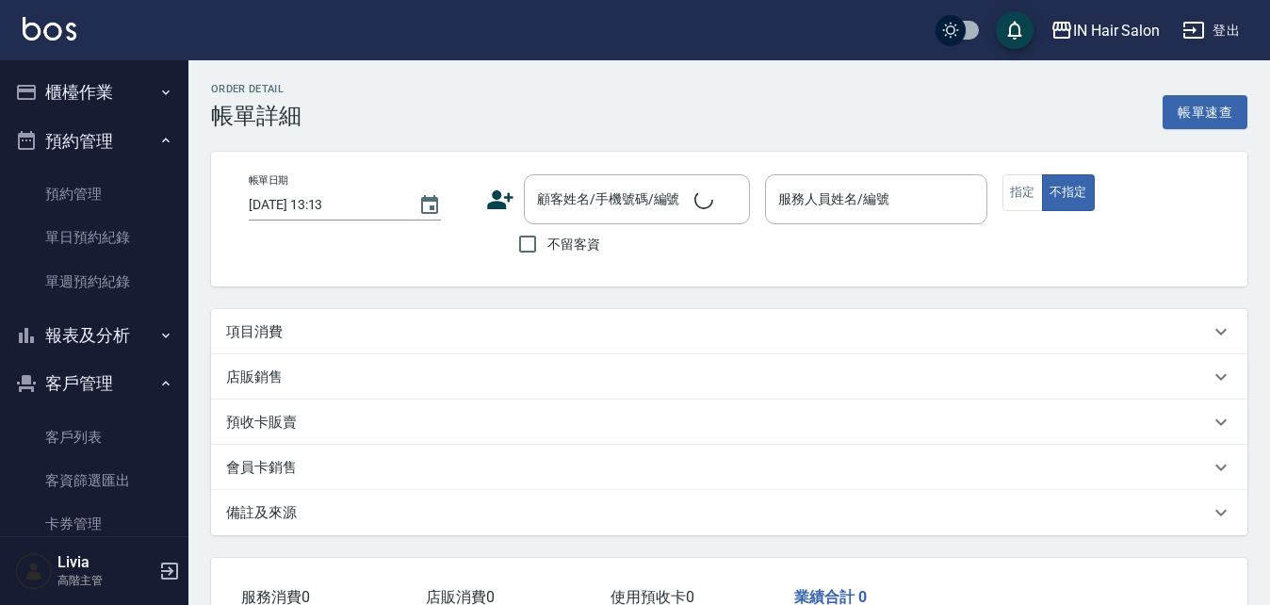
type input "[DATE] 12:20"
type input "7號設計師[PERSON_NAME]-7"
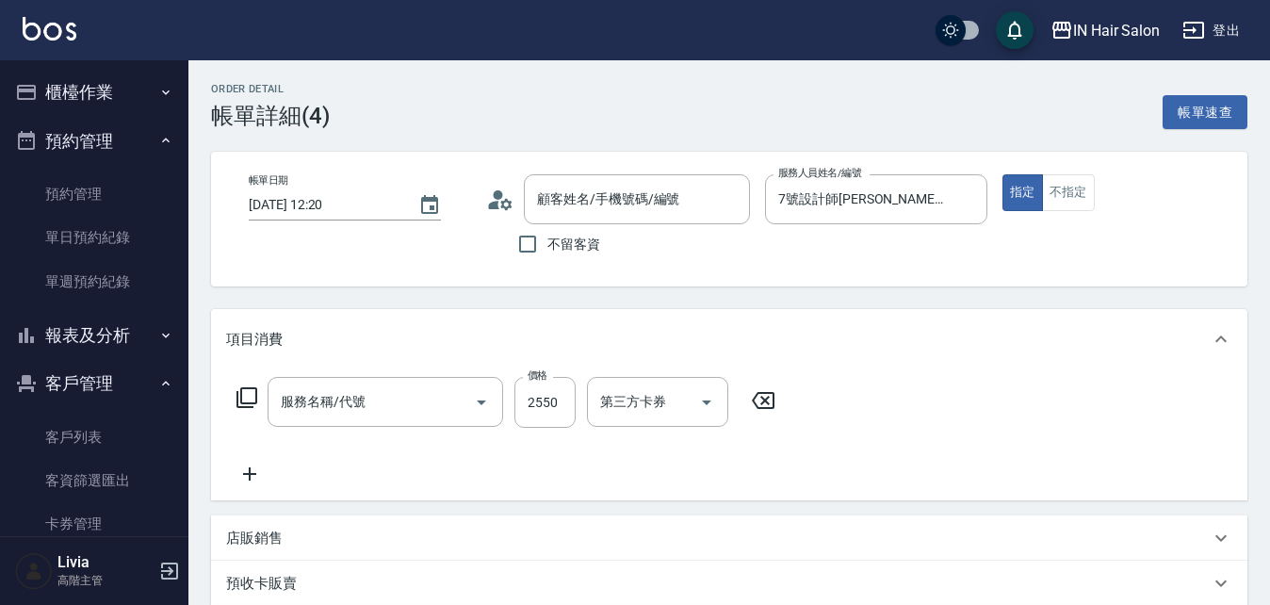
type input "莛莛/0983777876/"
type input "燙(2000以上)(303)"
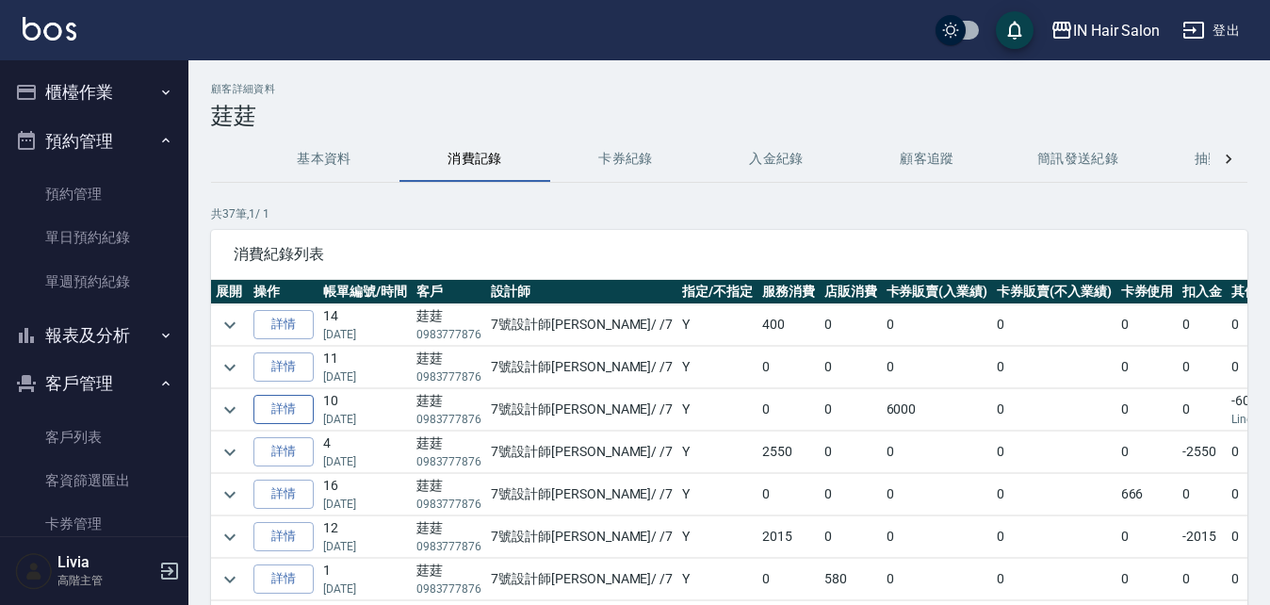
click at [270, 404] on link "詳情" at bounding box center [283, 409] width 60 height 29
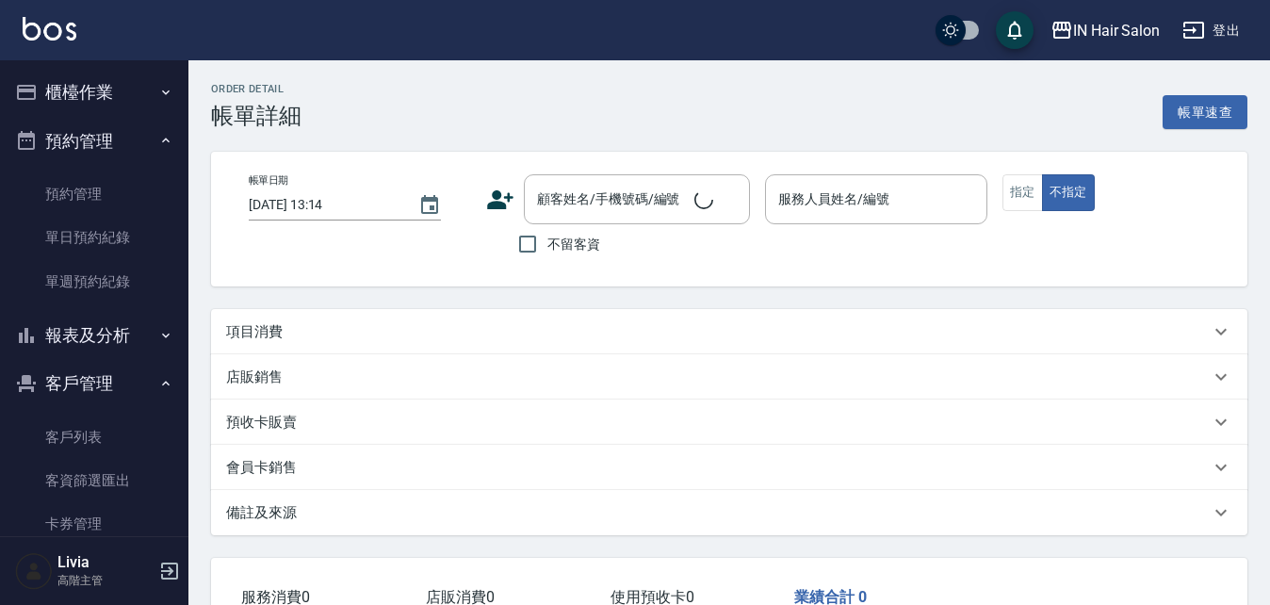
type input "[DATE] 17:45"
type input "7號設計師[PERSON_NAME]-7"
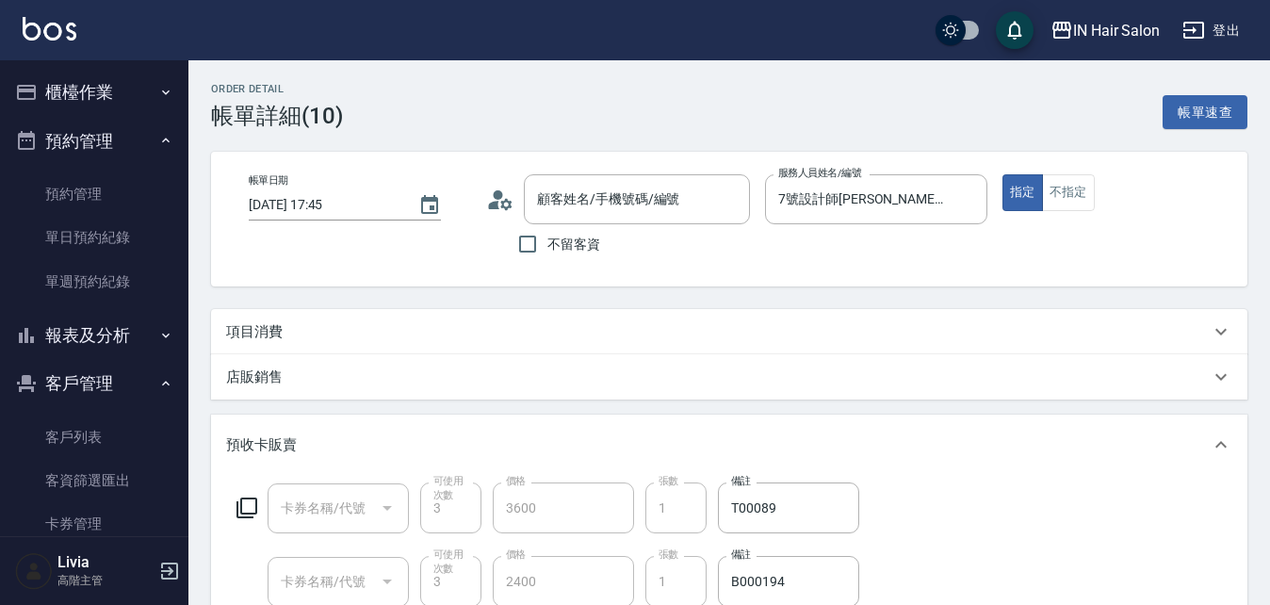
type input "莛莛/0983777876/"
type input "護髮卡(501)"
type input "頭皮卡(601)"
